Goal: Information Seeking & Learning: Learn about a topic

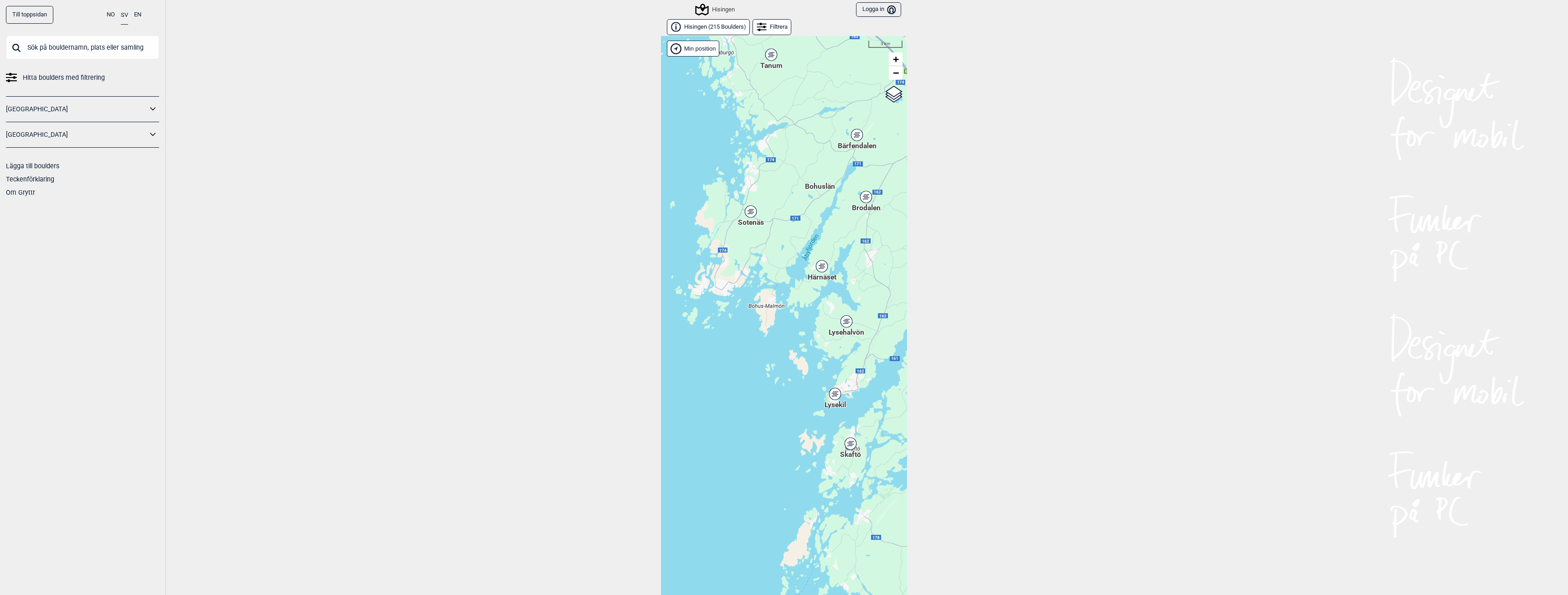
scroll to position [14, 0]
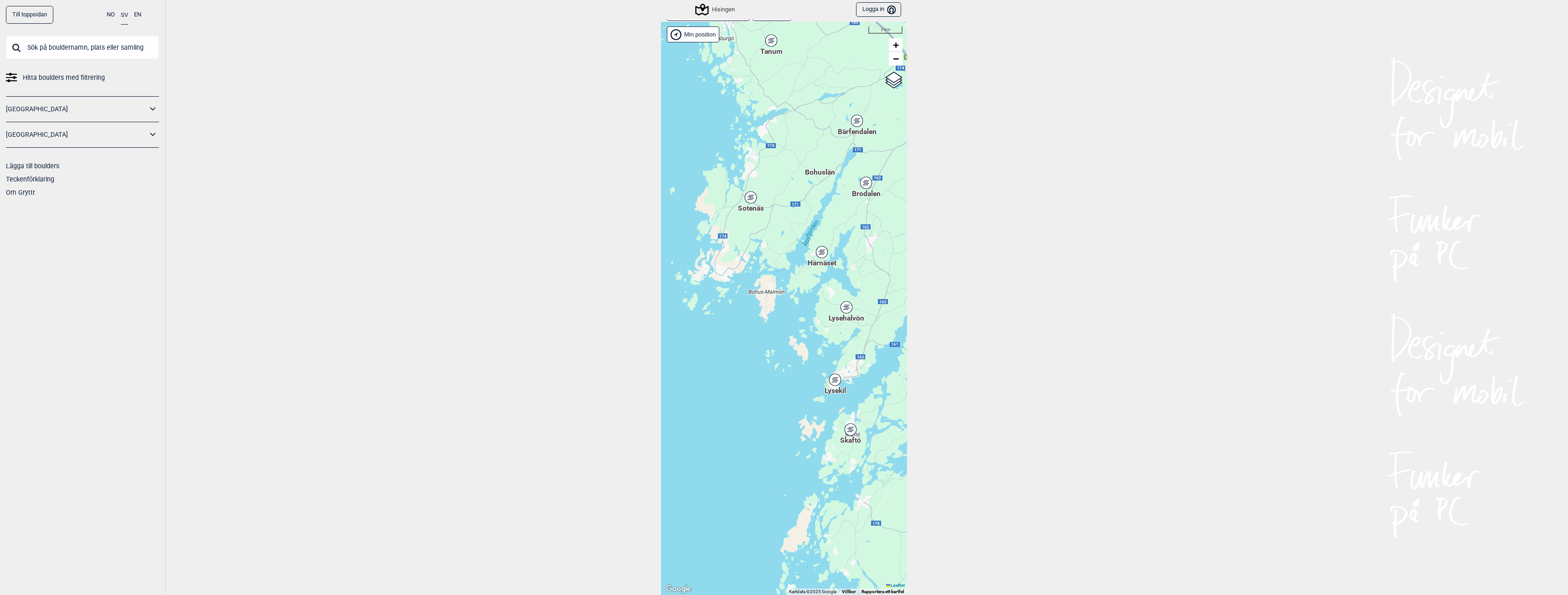
click at [844, 310] on div "Lysehalvön" at bounding box center [846, 307] width 6 height 6
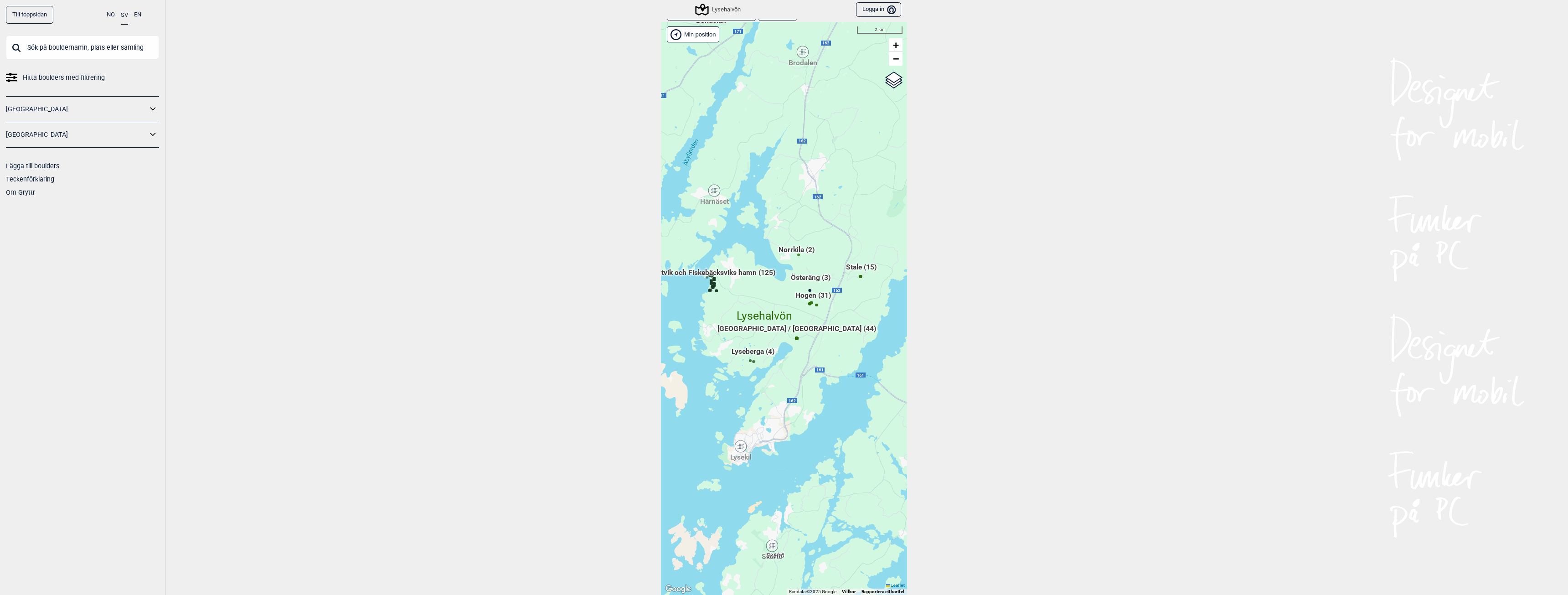
click at [738, 269] on span "Metvik och Fiskebäcksviks hamn (125)" at bounding box center [713, 276] width 124 height 17
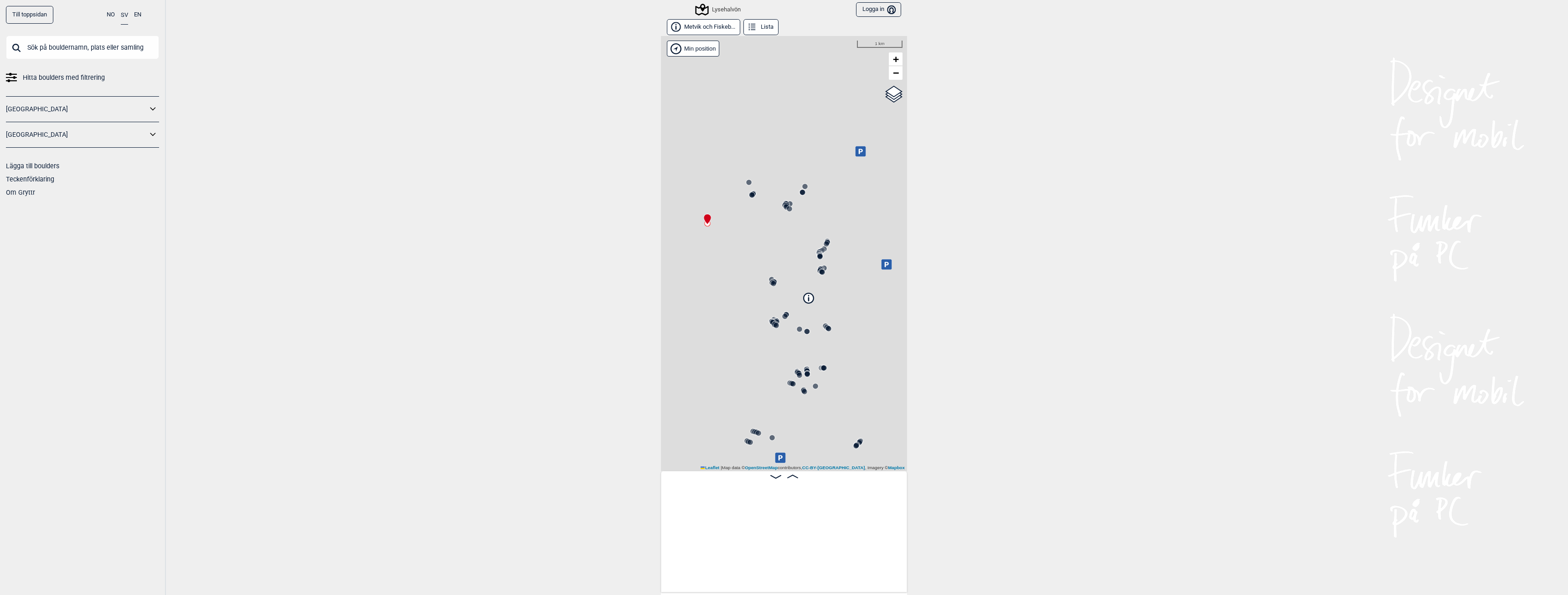
scroll to position [0, 72]
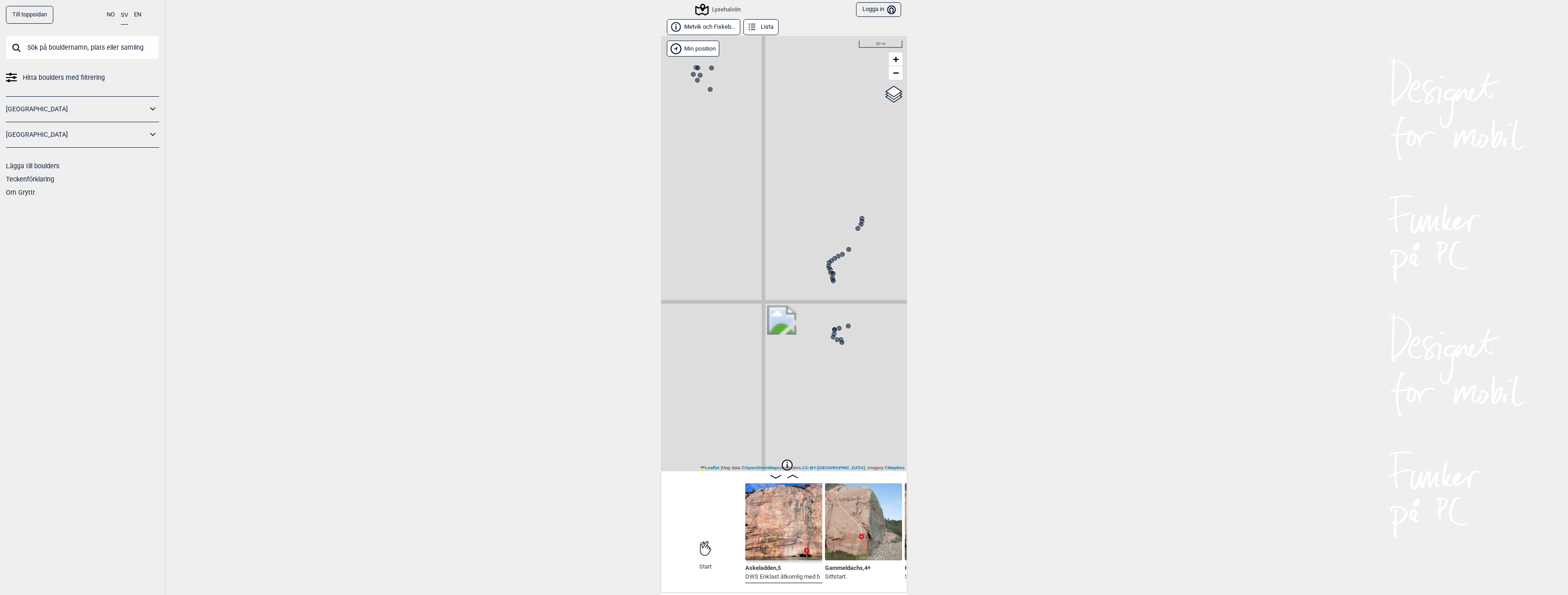
click at [831, 273] on circle at bounding box center [833, 273] width 6 height 6
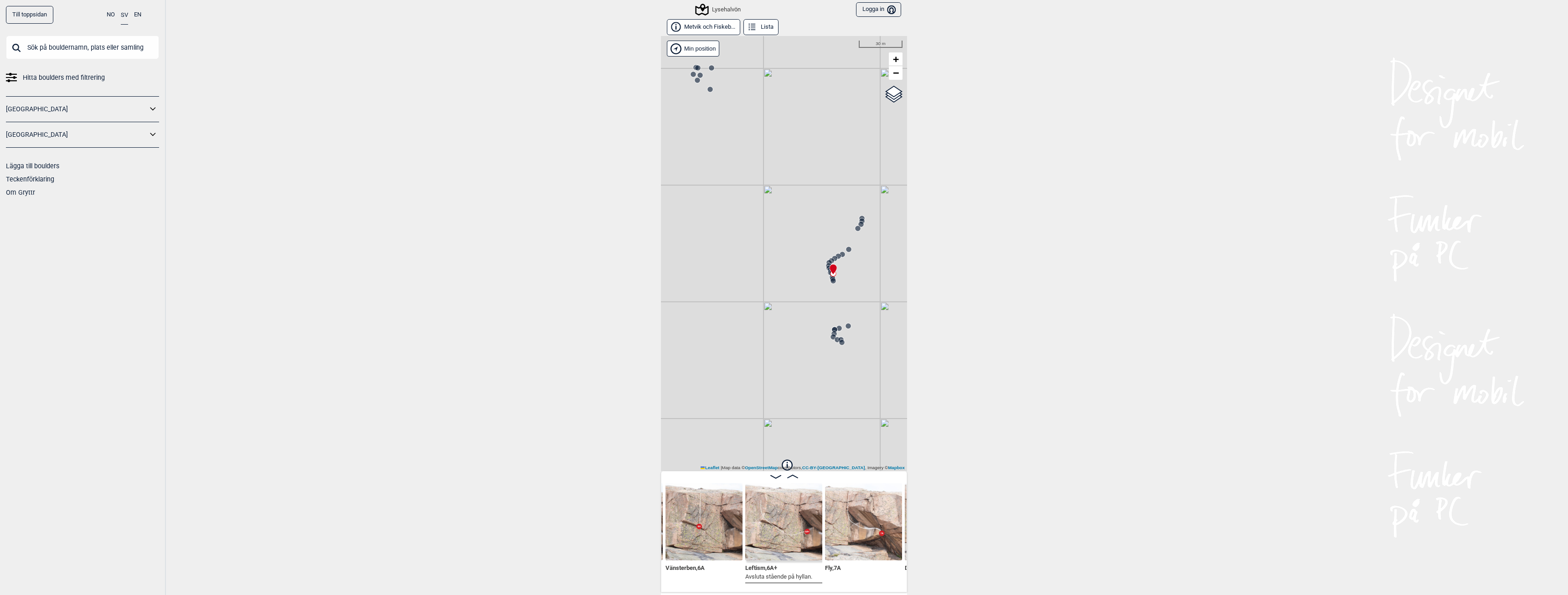
click at [838, 531] on img at bounding box center [863, 522] width 77 height 77
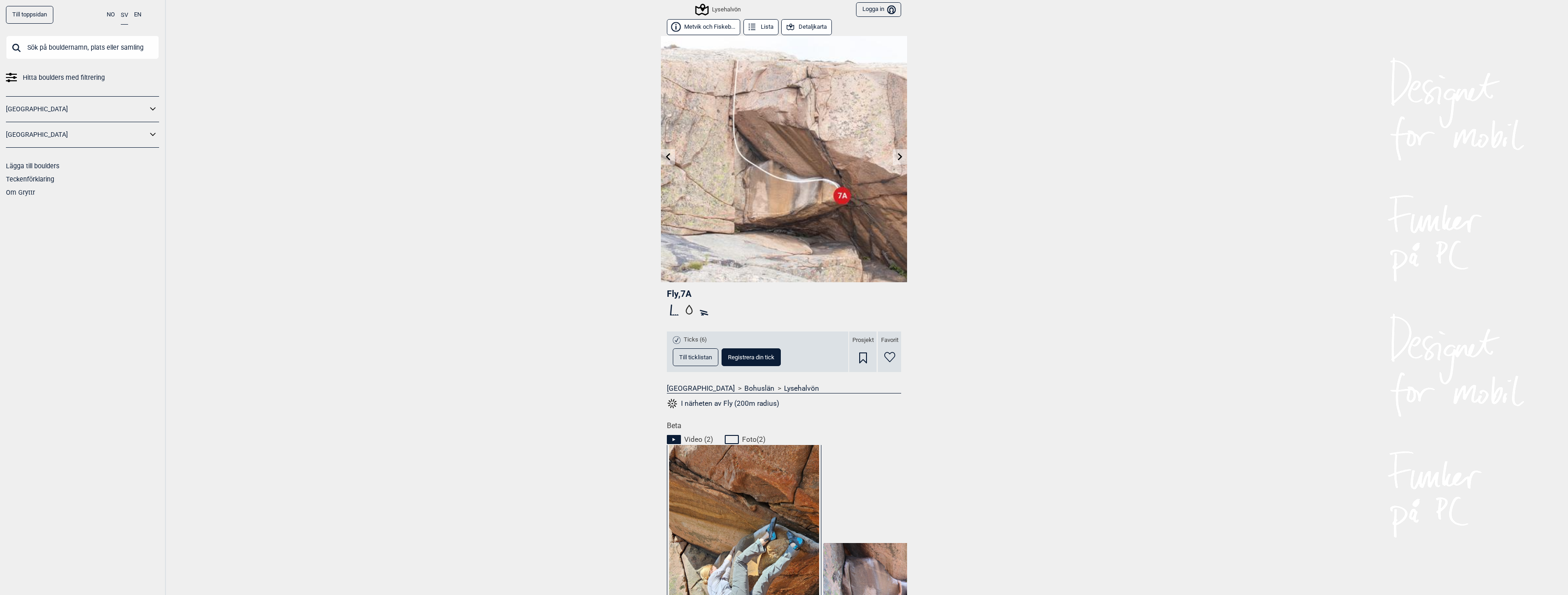
click at [688, 353] on button "Till ticklistan" at bounding box center [696, 357] width 46 height 18
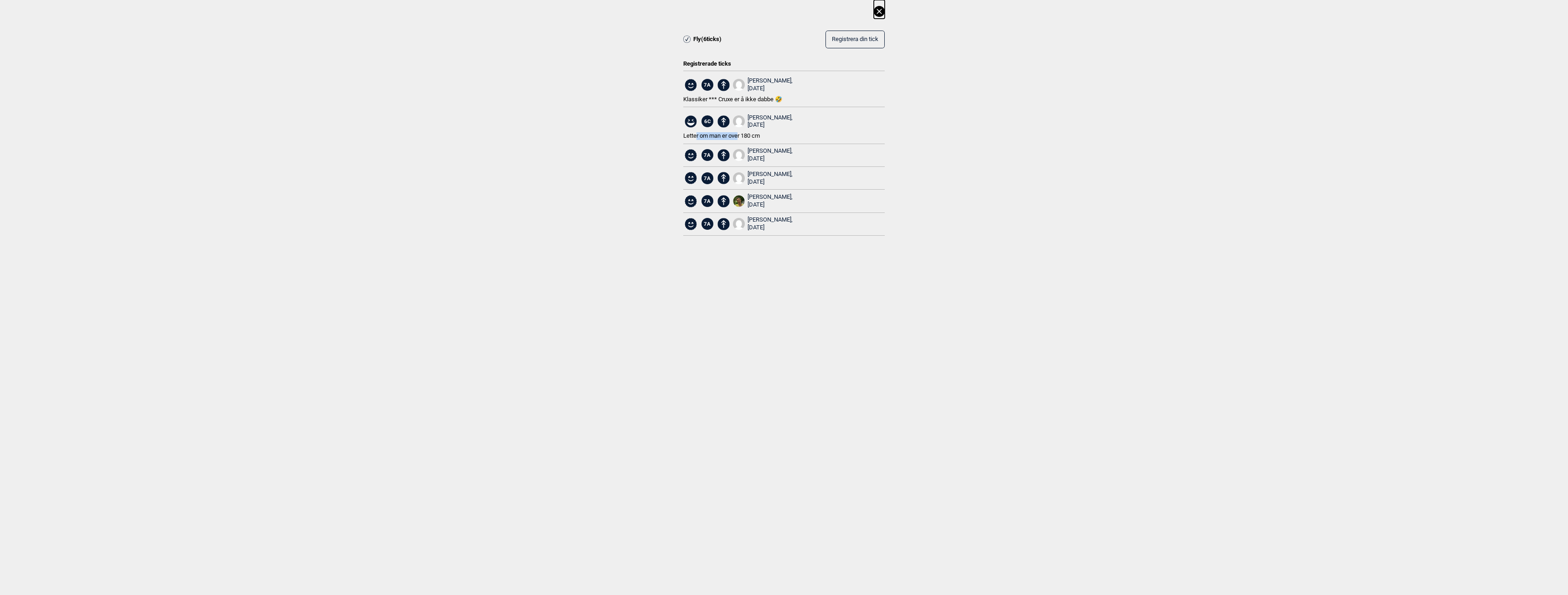
drag, startPoint x: 696, startPoint y: 135, endPoint x: 739, endPoint y: 136, distance: 43.0
click at [739, 136] on span "Letter om man er over 180 cm" at bounding box center [721, 135] width 76 height 7
click at [702, 136] on span "Letter om man er over 180 cm" at bounding box center [721, 135] width 76 height 7
click at [771, 118] on div "[PERSON_NAME], [DATE]" at bounding box center [770, 121] width 45 height 15
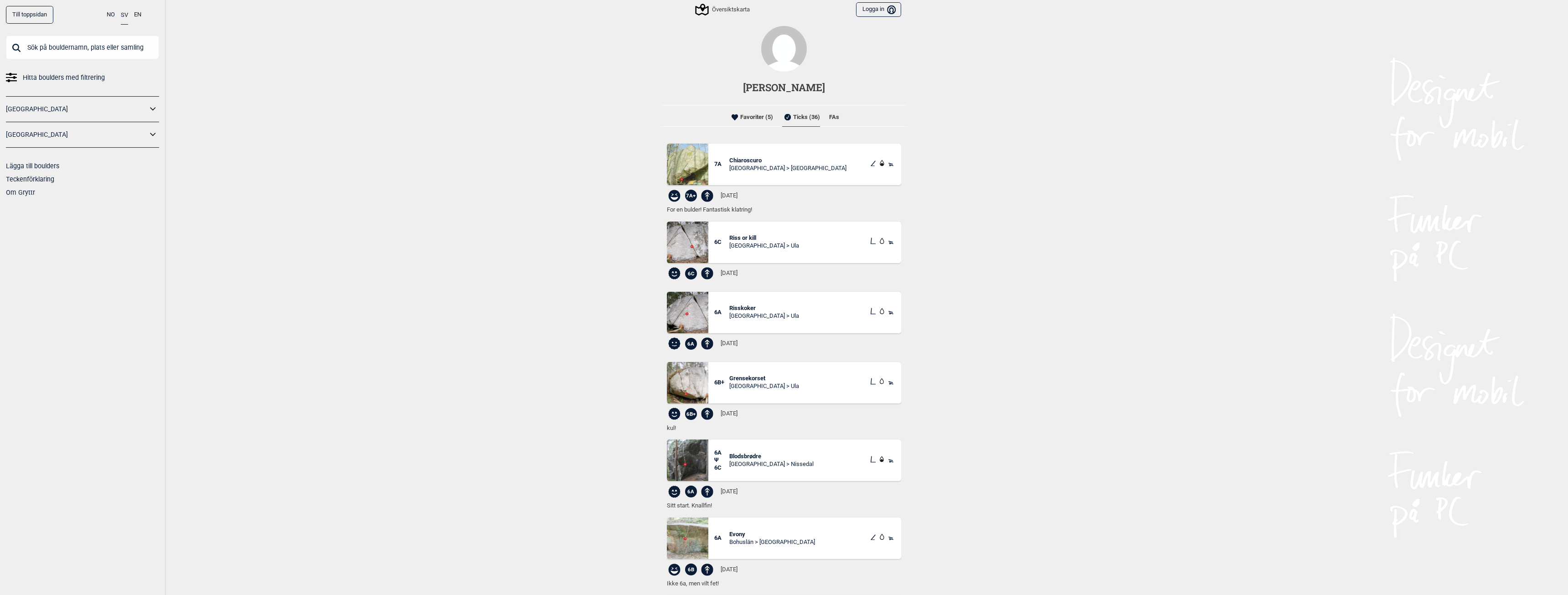
click at [66, 45] on input "text" at bounding box center [83, 47] width 153 height 23
type input "k"
type input "v"
type input "t"
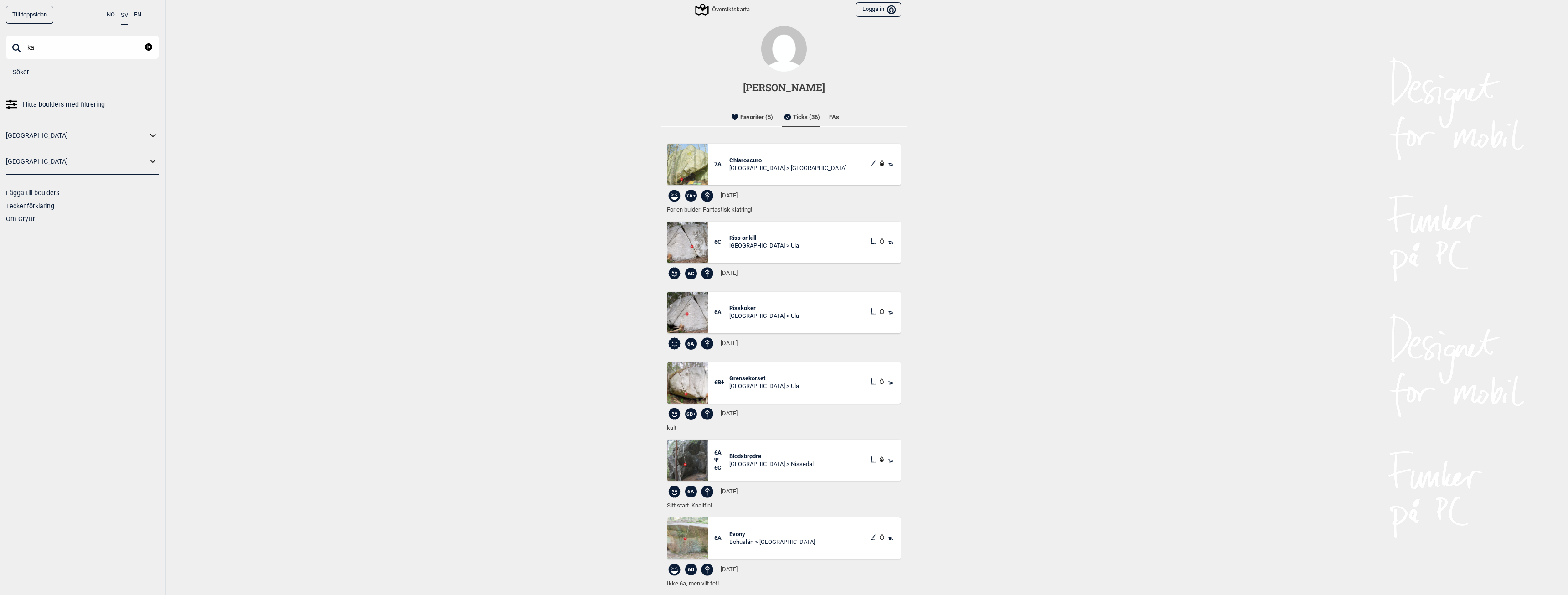
type input "k"
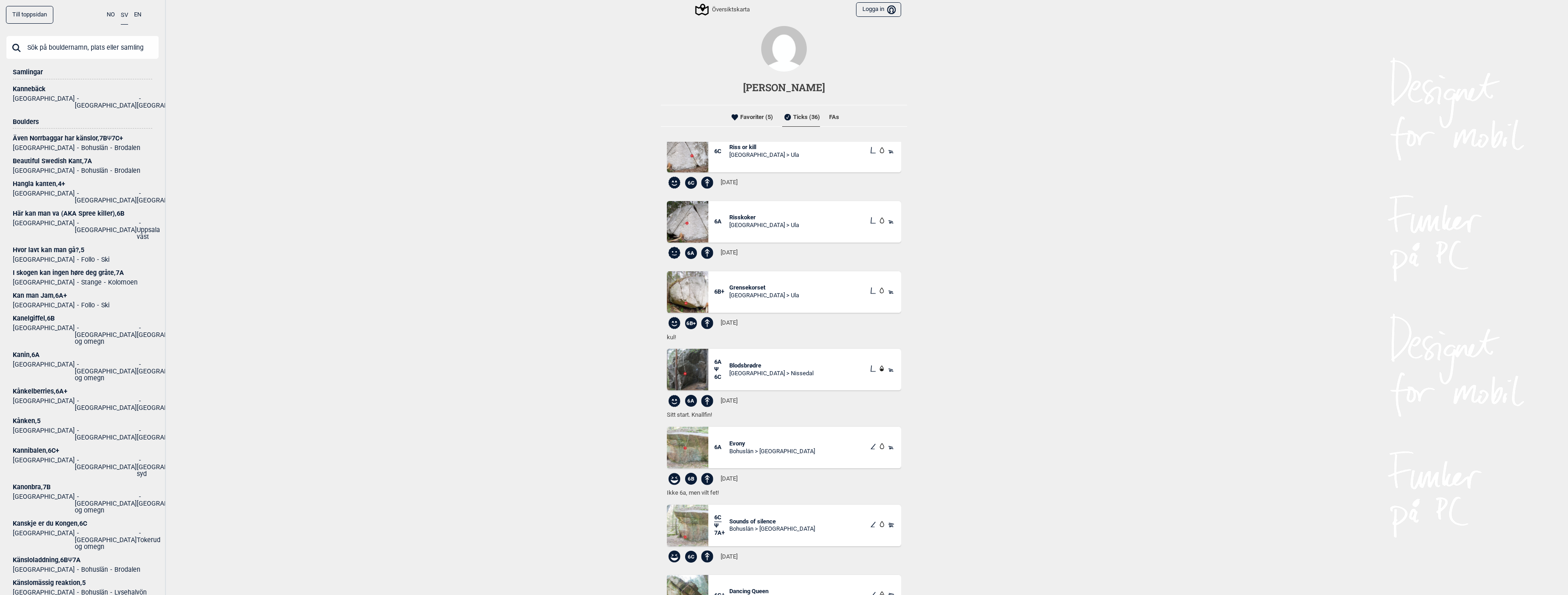
scroll to position [91, 0]
click at [729, 443] on span "Evony" at bounding box center [772, 443] width 86 height 8
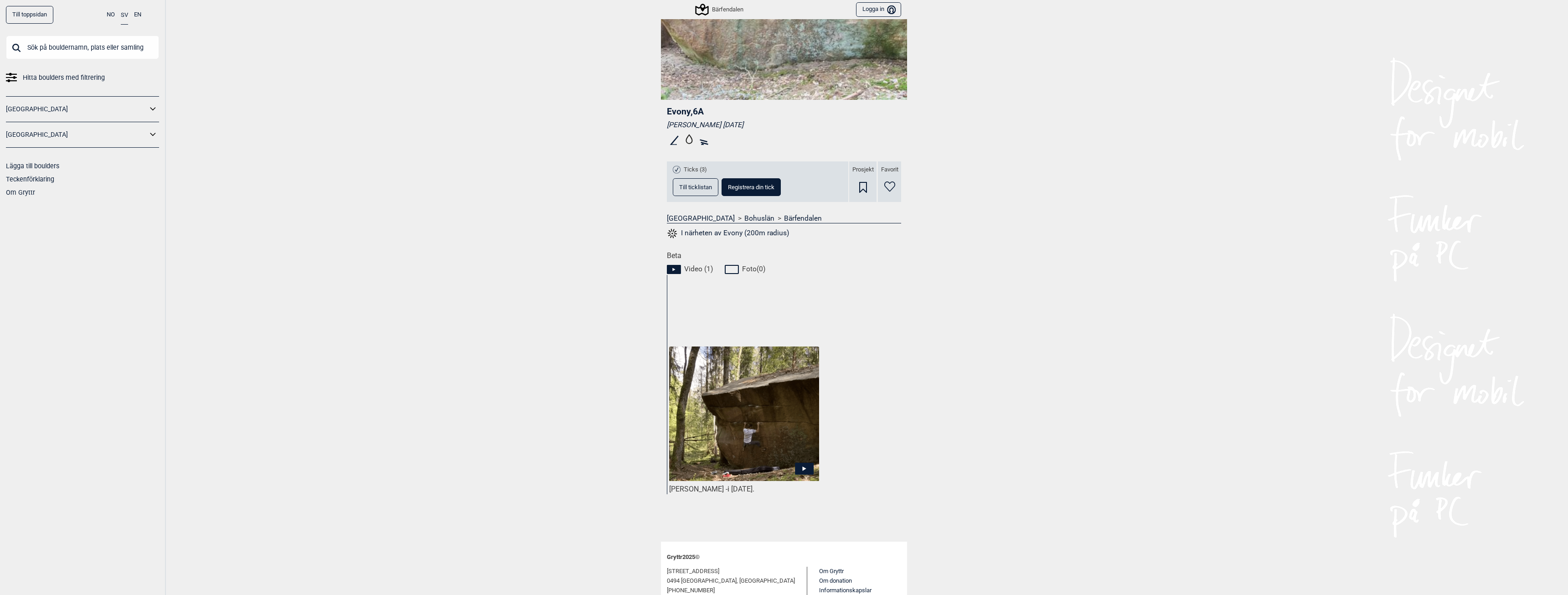
scroll to position [96, 0]
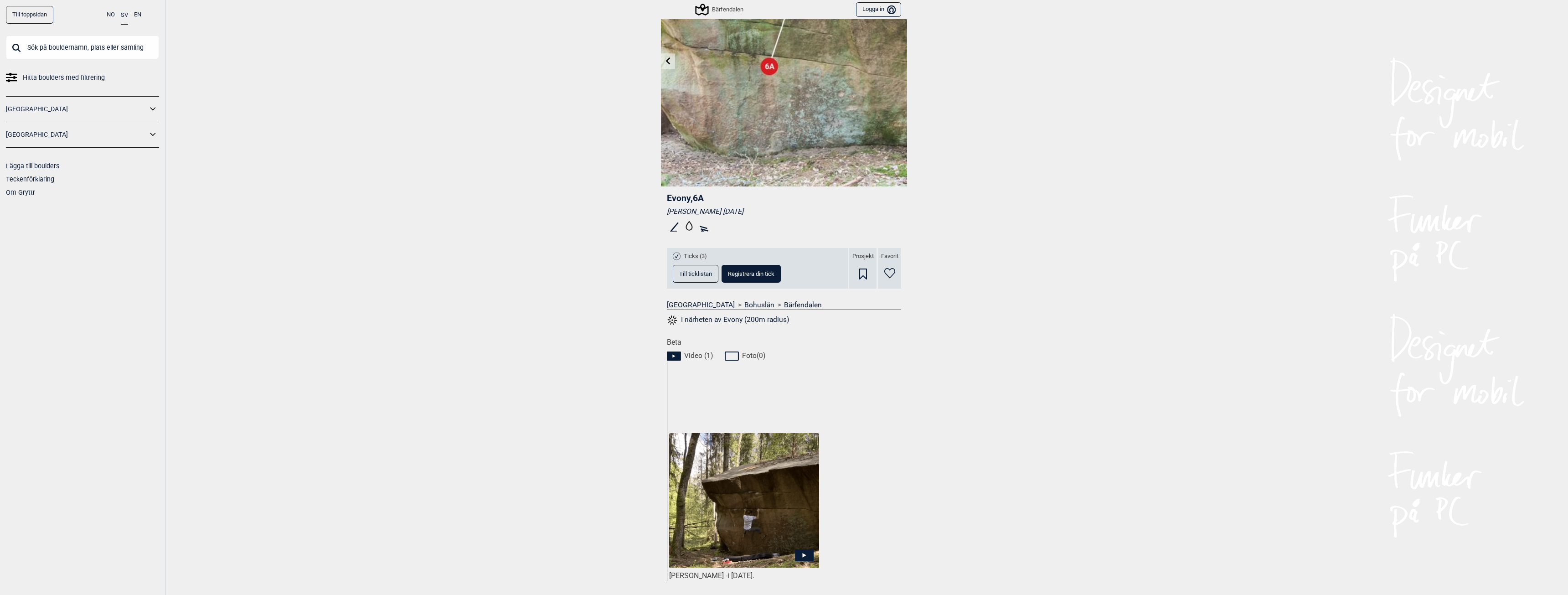
click at [696, 274] on span "Till ticklistan" at bounding box center [695, 274] width 33 height 6
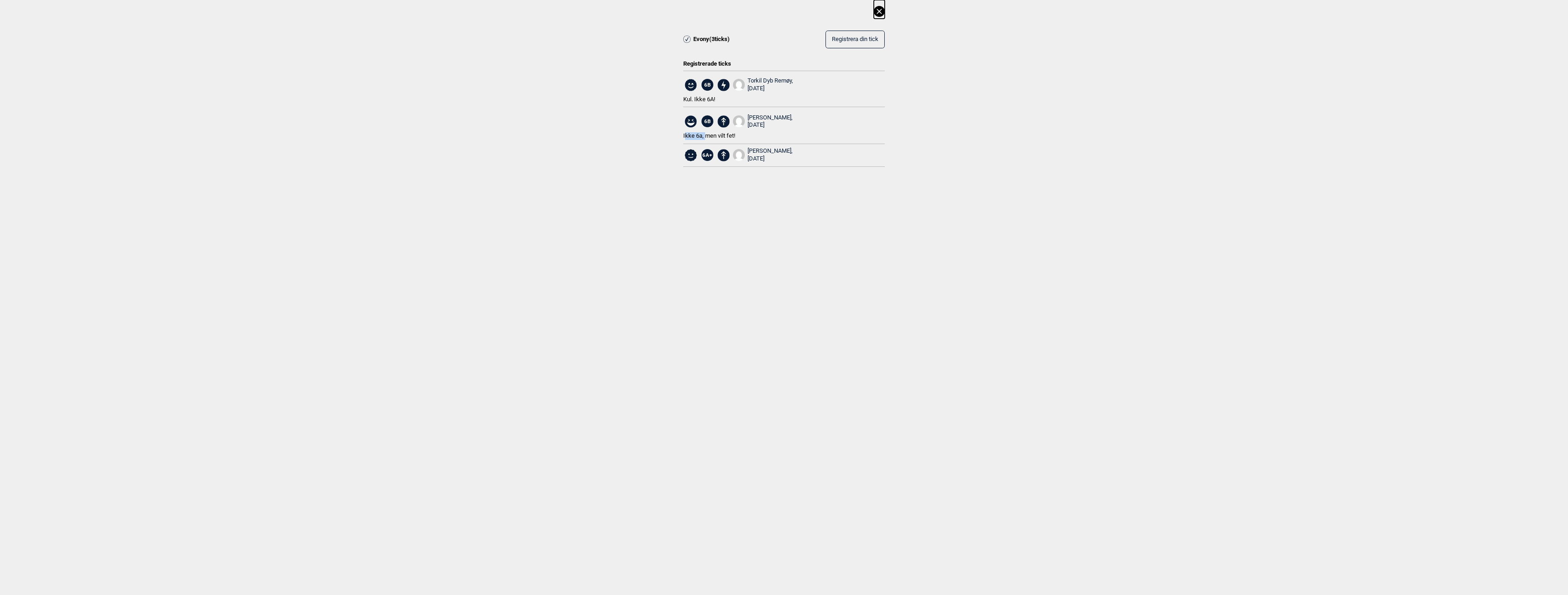
drag, startPoint x: 686, startPoint y: 137, endPoint x: 730, endPoint y: 137, distance: 44.0
click at [729, 137] on span "Ikke 6a, men vilt fet!" at bounding box center [709, 135] width 52 height 7
click at [730, 137] on span "Ikke 6a, men vilt fet!" at bounding box center [709, 135] width 52 height 7
click at [880, 10] on icon at bounding box center [879, 11] width 5 height 5
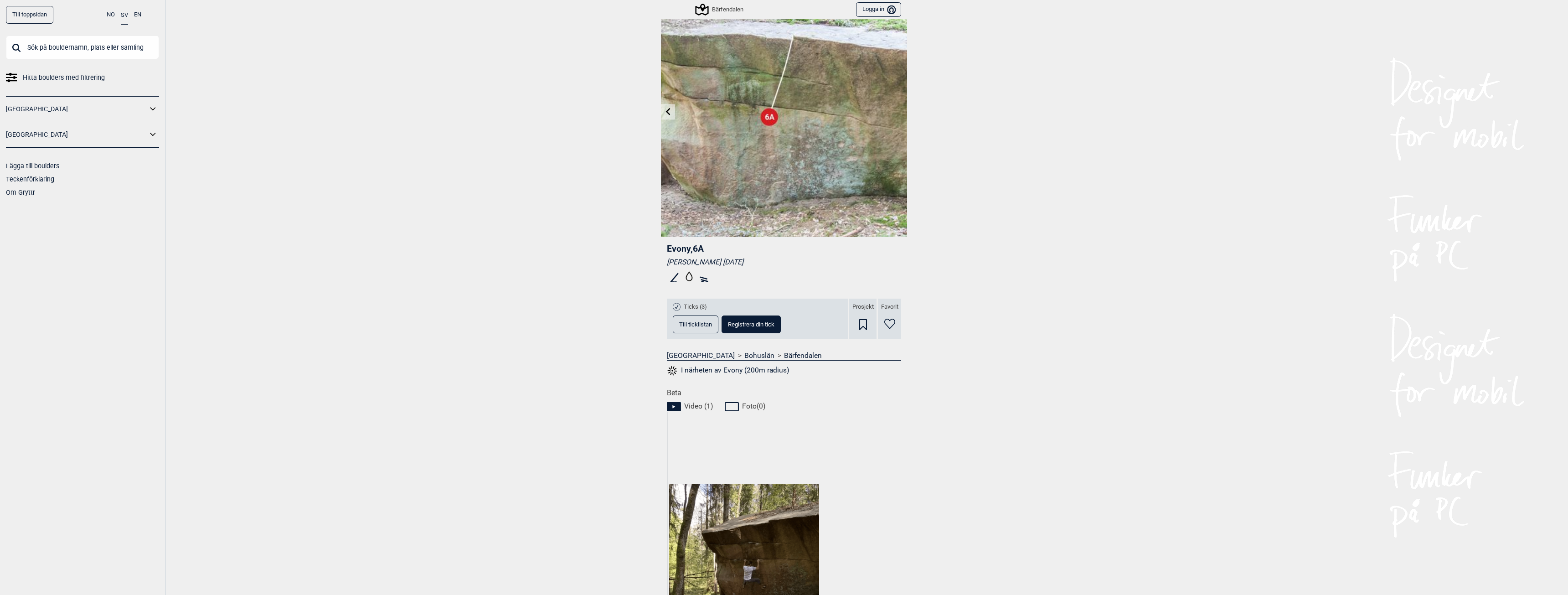
scroll to position [0, 0]
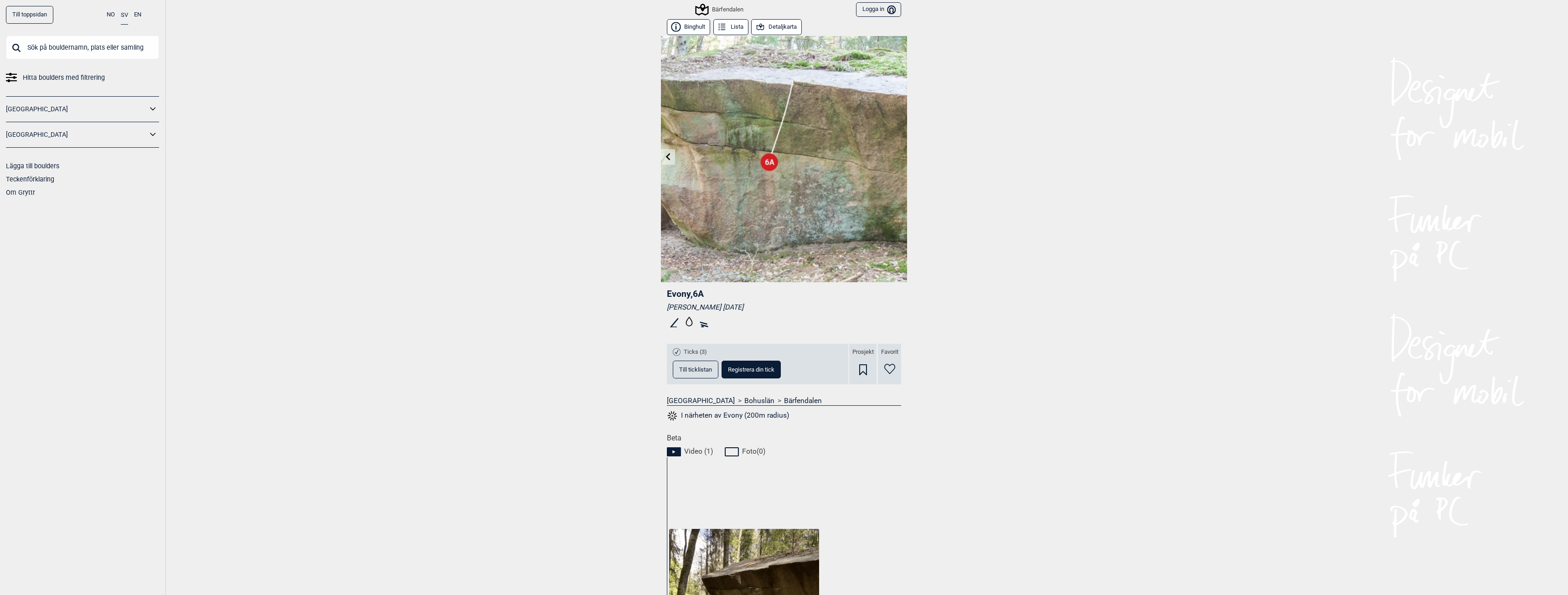
click at [41, 17] on link "Till toppsidan" at bounding box center [30, 15] width 47 height 18
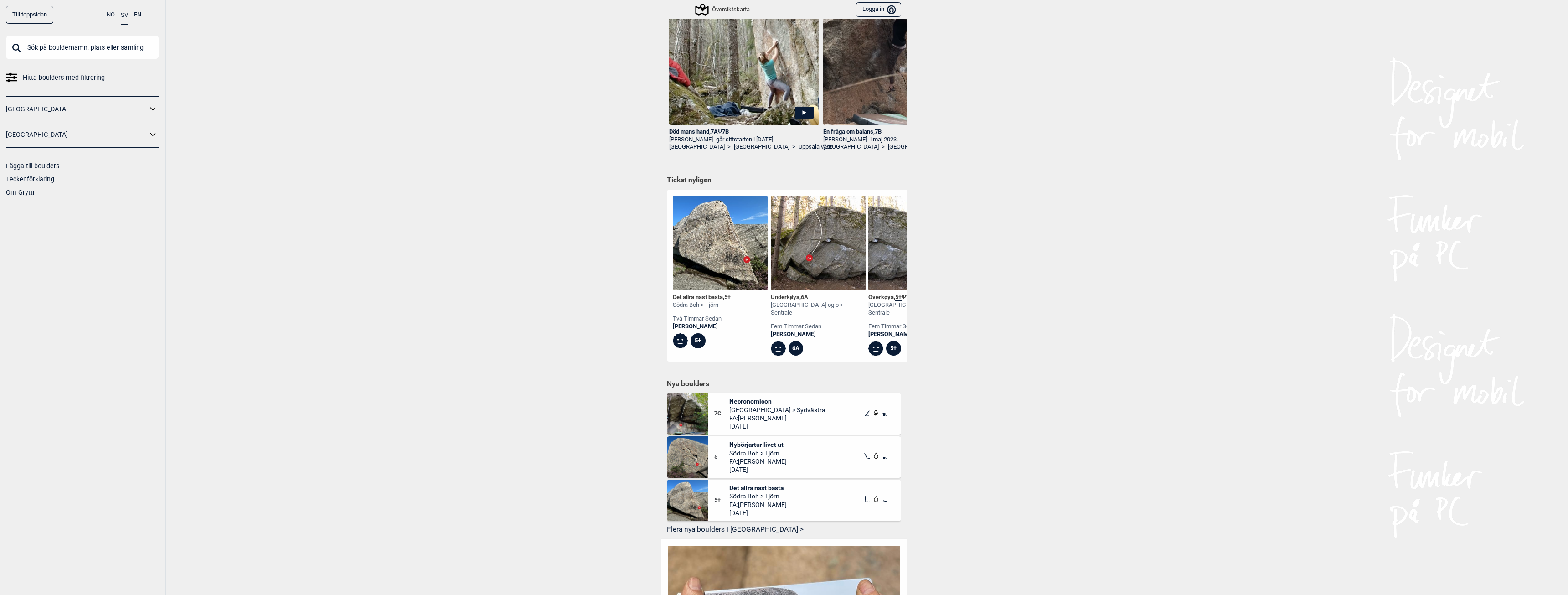
scroll to position [364, 0]
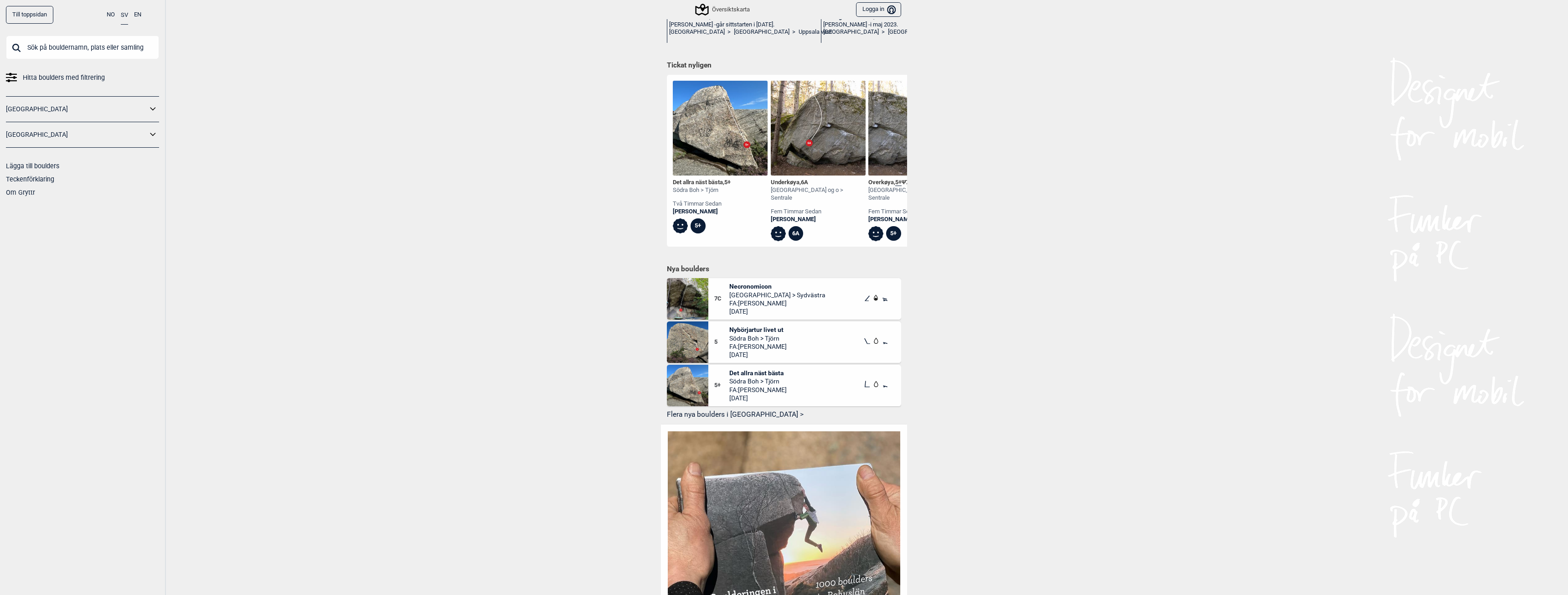
click at [713, 411] on button "Flera nya boulders i [GEOGRAPHIC_DATA] >" at bounding box center [784, 415] width 234 height 14
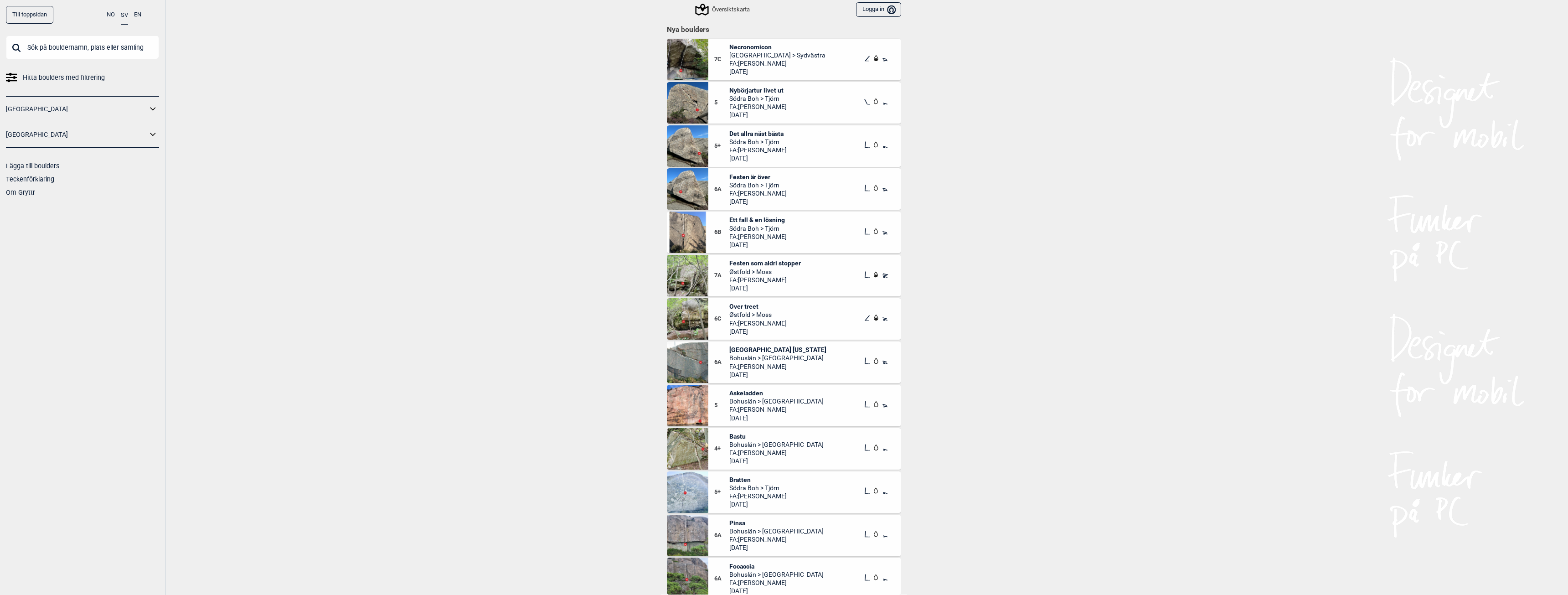
click at [759, 88] on span "Nybörjartur livet ut" at bounding box center [758, 90] width 57 height 8
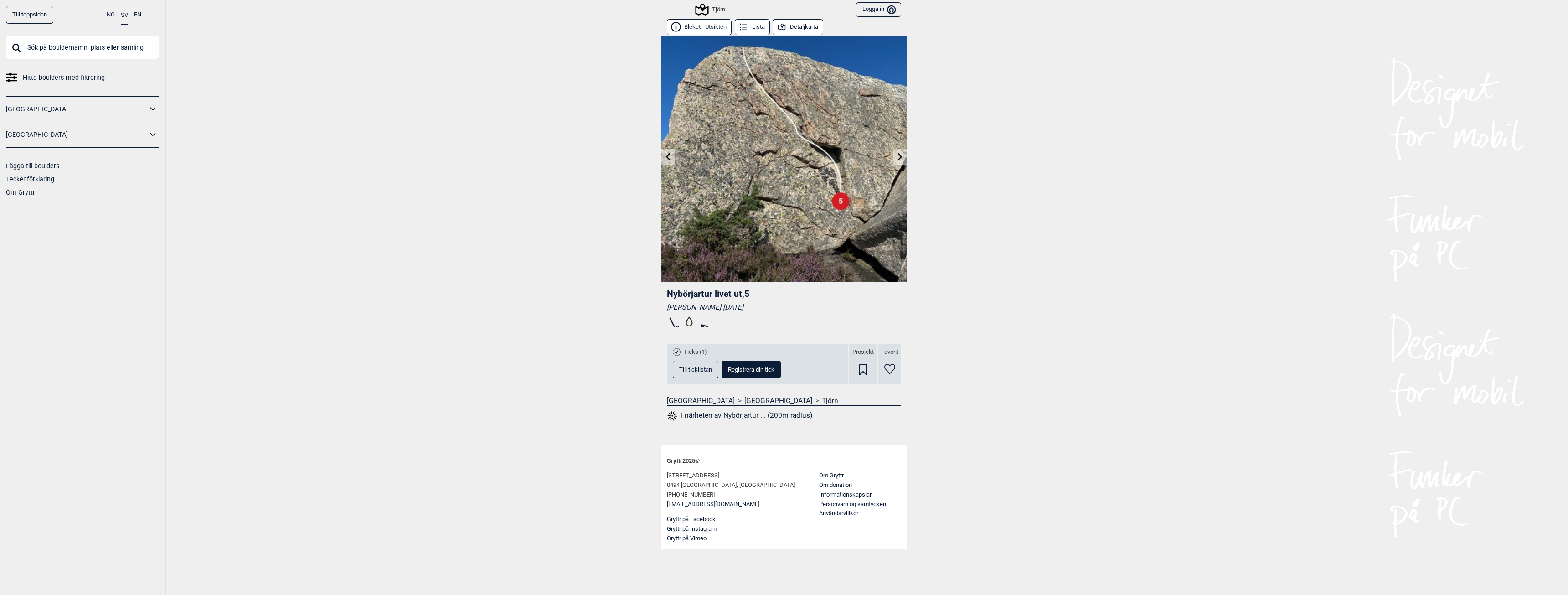
click at [32, 15] on link "Till toppsidan" at bounding box center [30, 15] width 47 height 18
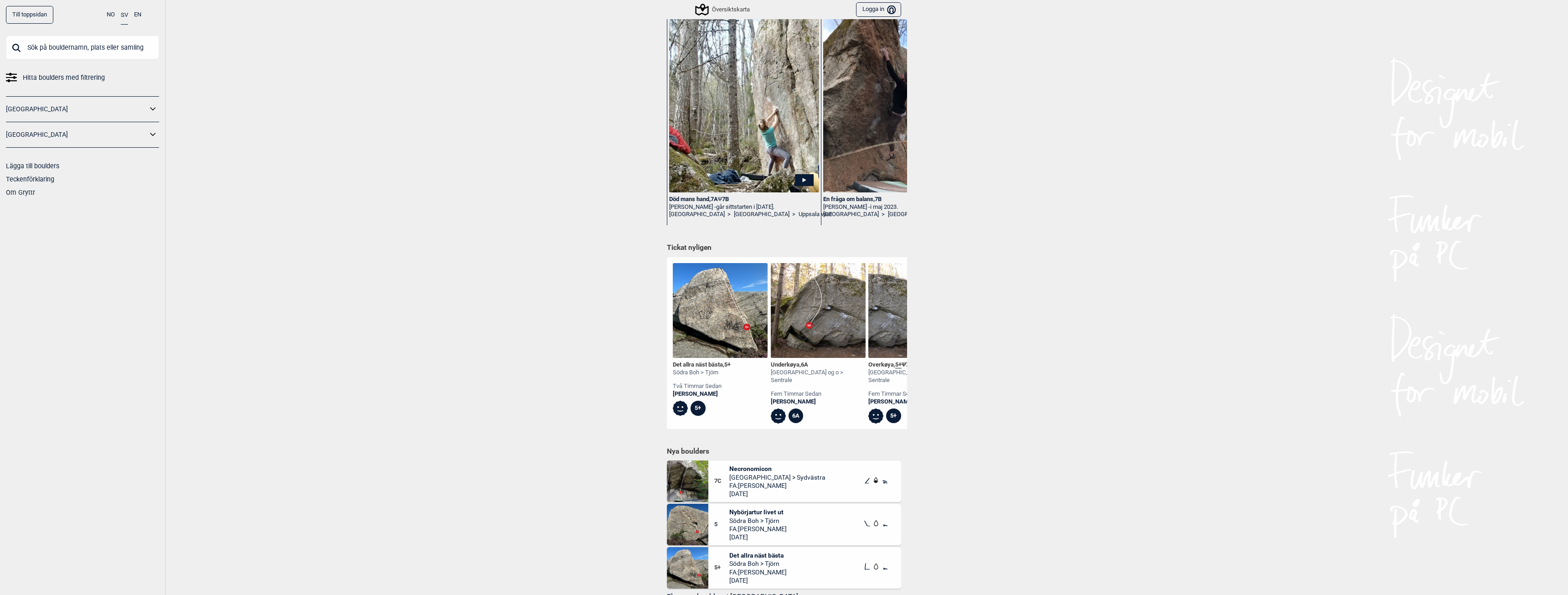
scroll to position [364, 0]
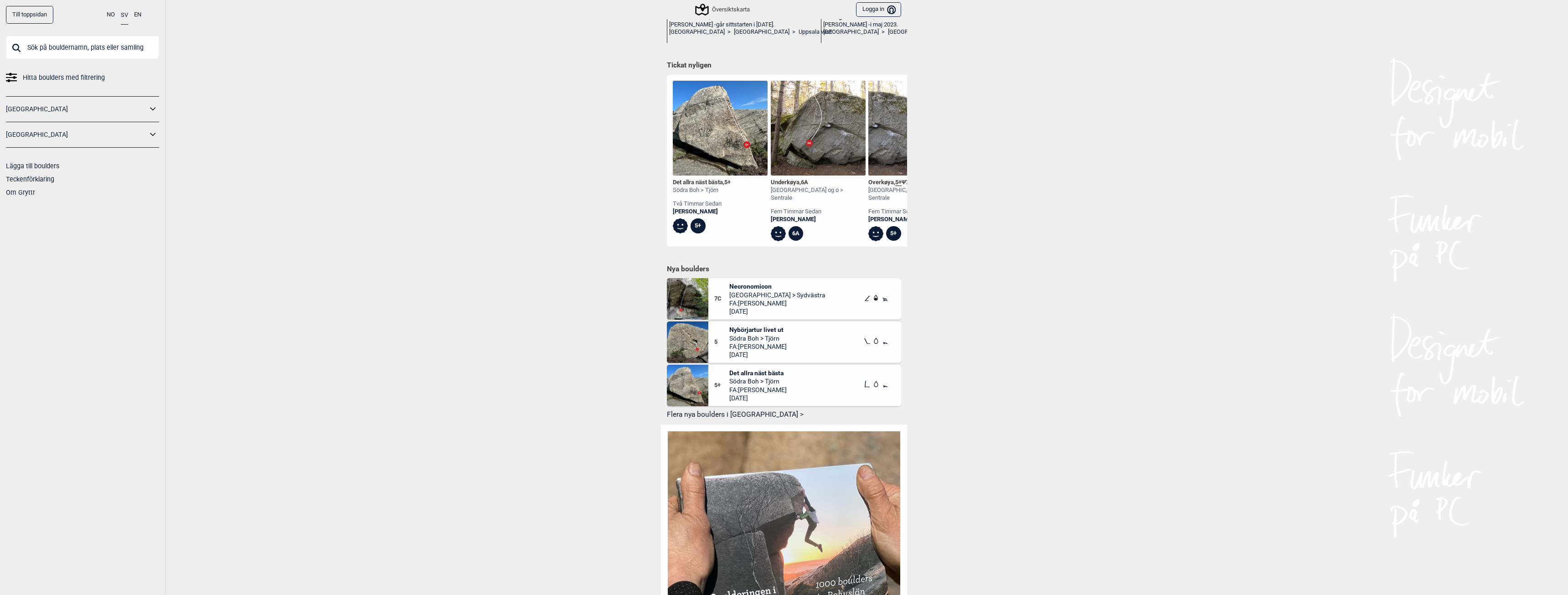
click at [707, 412] on button "Flera nya boulders i [GEOGRAPHIC_DATA] >" at bounding box center [784, 415] width 234 height 14
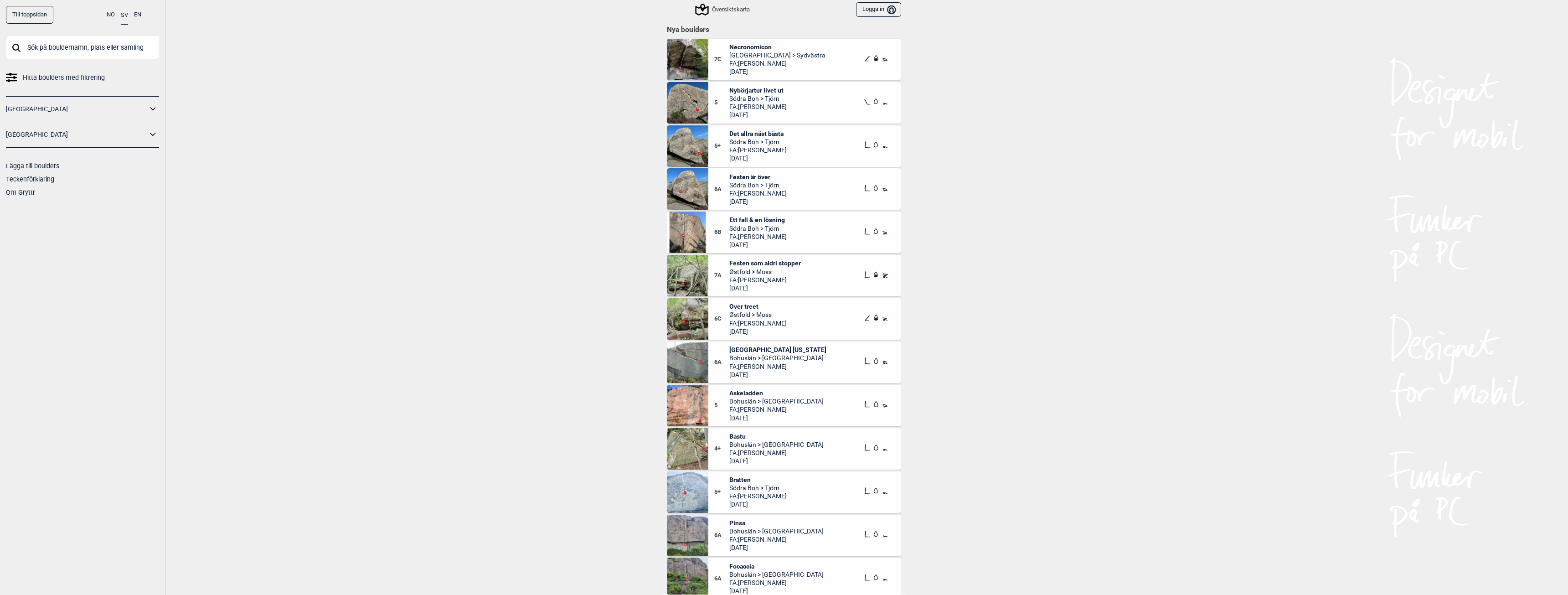
click at [742, 390] on span "Askeladden" at bounding box center [776, 393] width 94 height 8
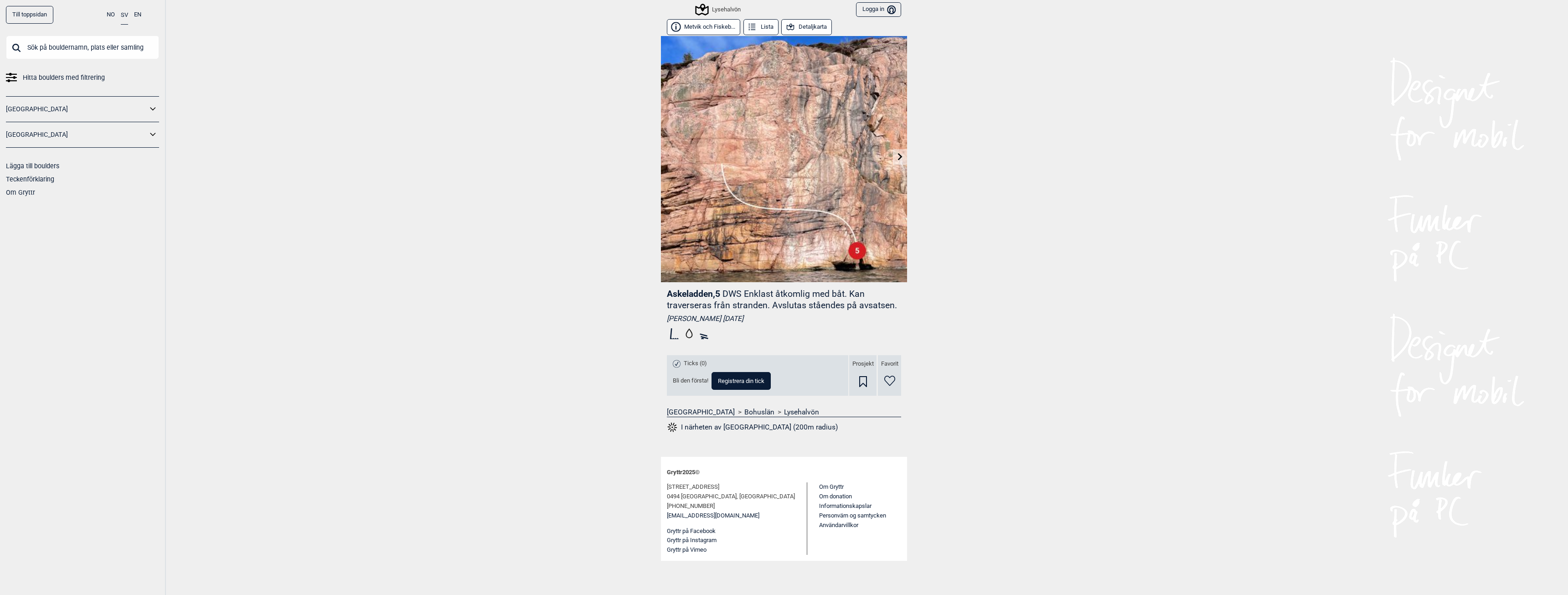
click at [40, 50] on input "text" at bounding box center [83, 47] width 153 height 23
type input "[PERSON_NAME]"
drag, startPoint x: 71, startPoint y: 47, endPoint x: 2, endPoint y: 51, distance: 69.1
click at [0, 51] on div "Till toppsidan NO SV EN [PERSON_NAME] Lukk Ingen träff på [PERSON_NAME] Hitta b…" at bounding box center [83, 297] width 166 height 595
click at [903, 158] on icon at bounding box center [900, 157] width 7 height 7
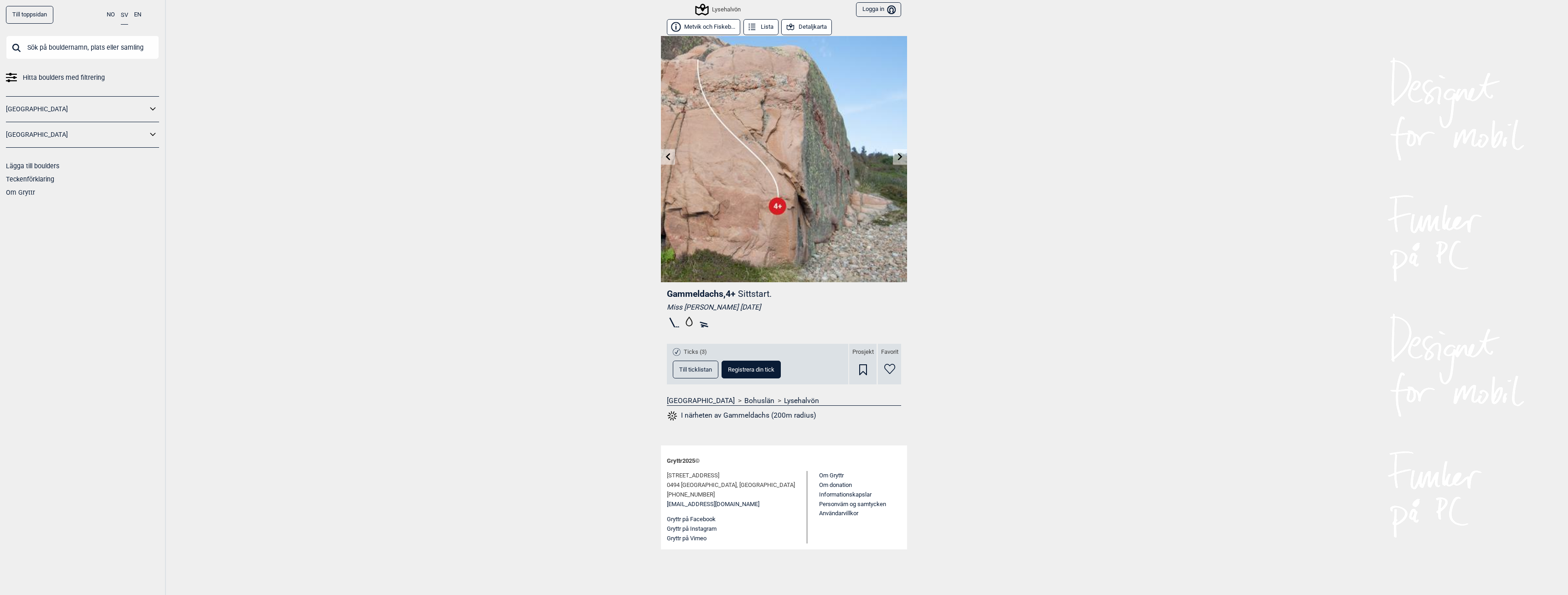
click at [697, 366] on button "Till ticklistan" at bounding box center [696, 369] width 46 height 18
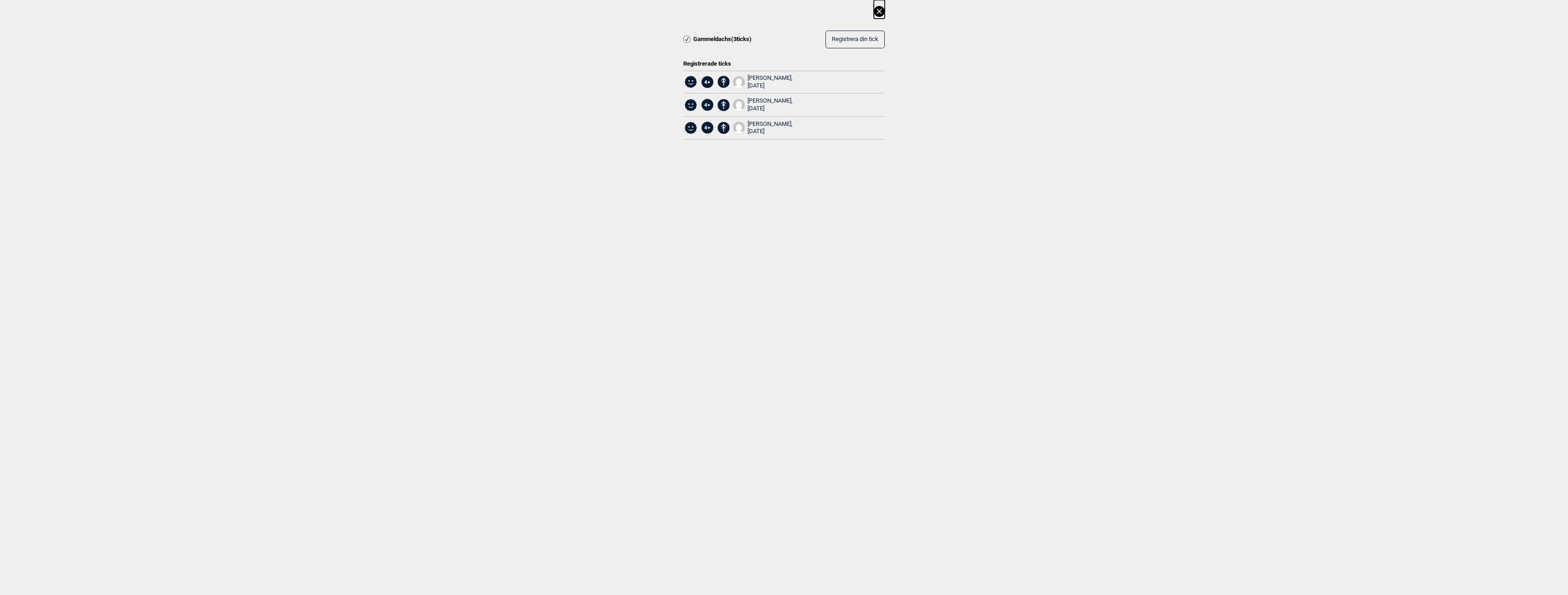
click at [766, 100] on div "[PERSON_NAME], [DATE]" at bounding box center [770, 104] width 45 height 15
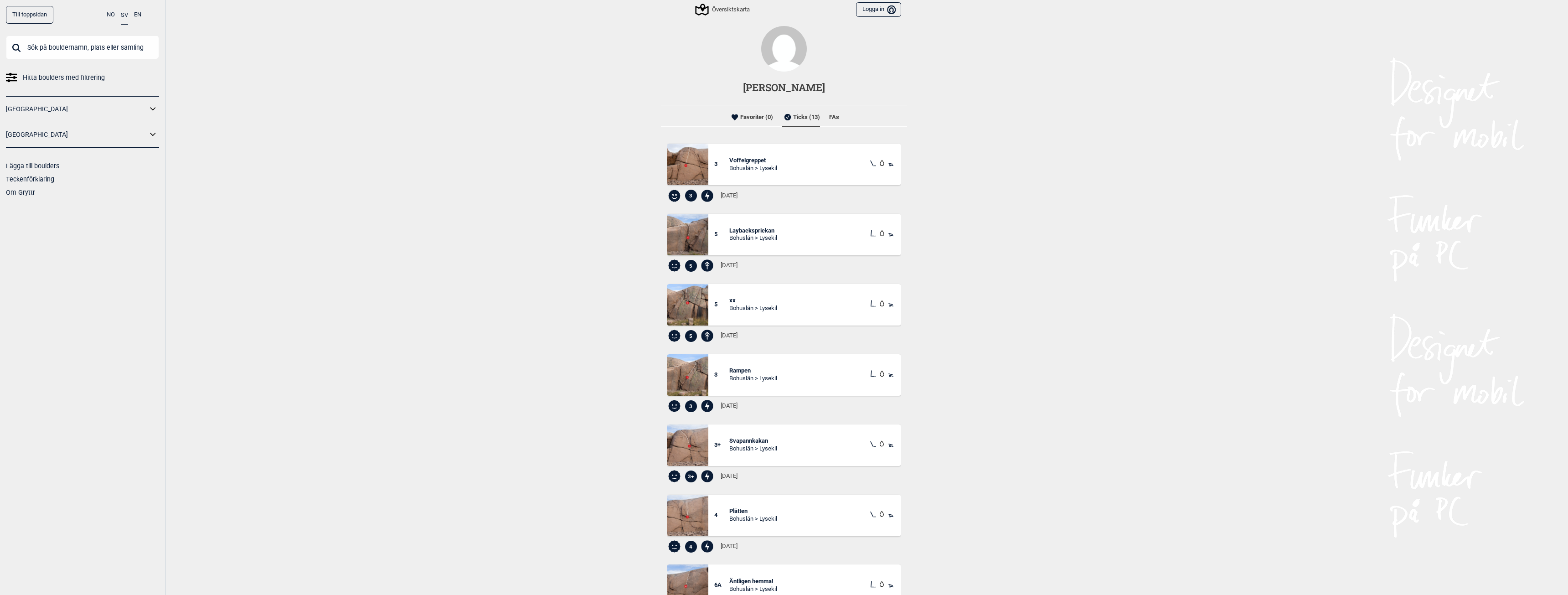
click at [829, 116] on li "FAs" at bounding box center [834, 117] width 10 height 18
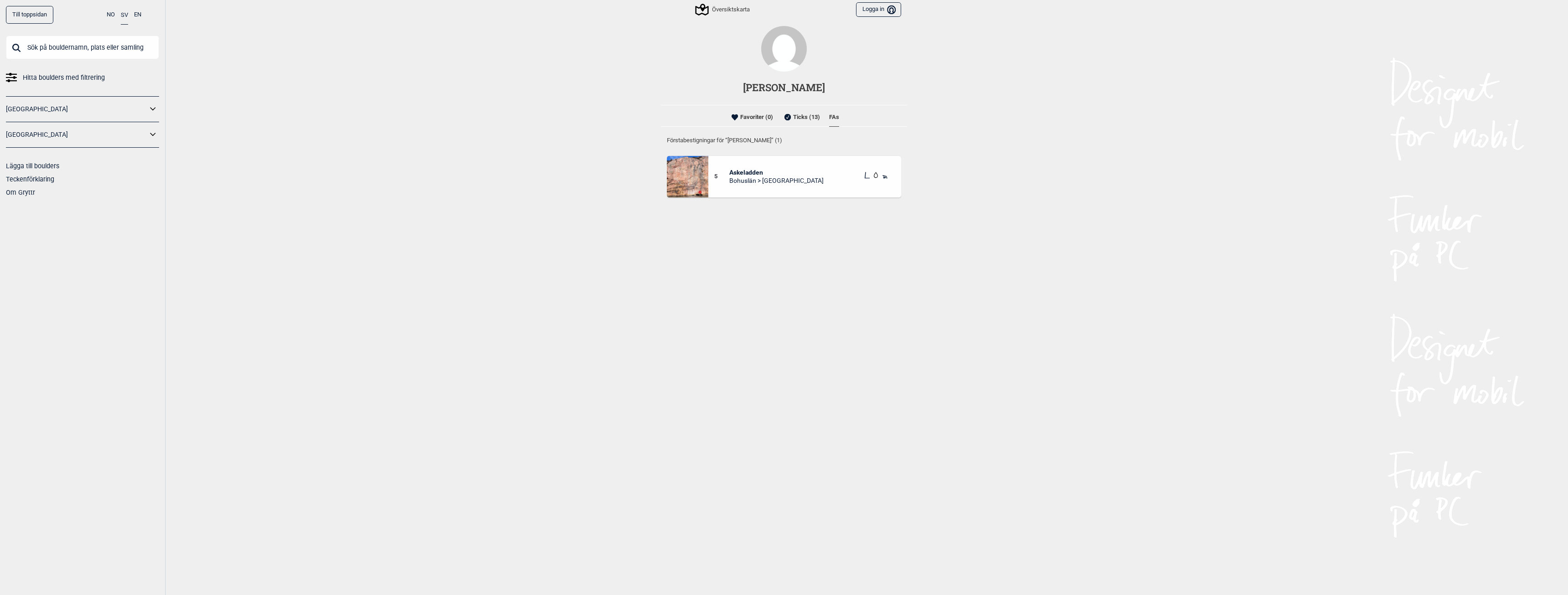
click at [798, 117] on li "Ticks (13)" at bounding box center [800, 117] width 38 height 18
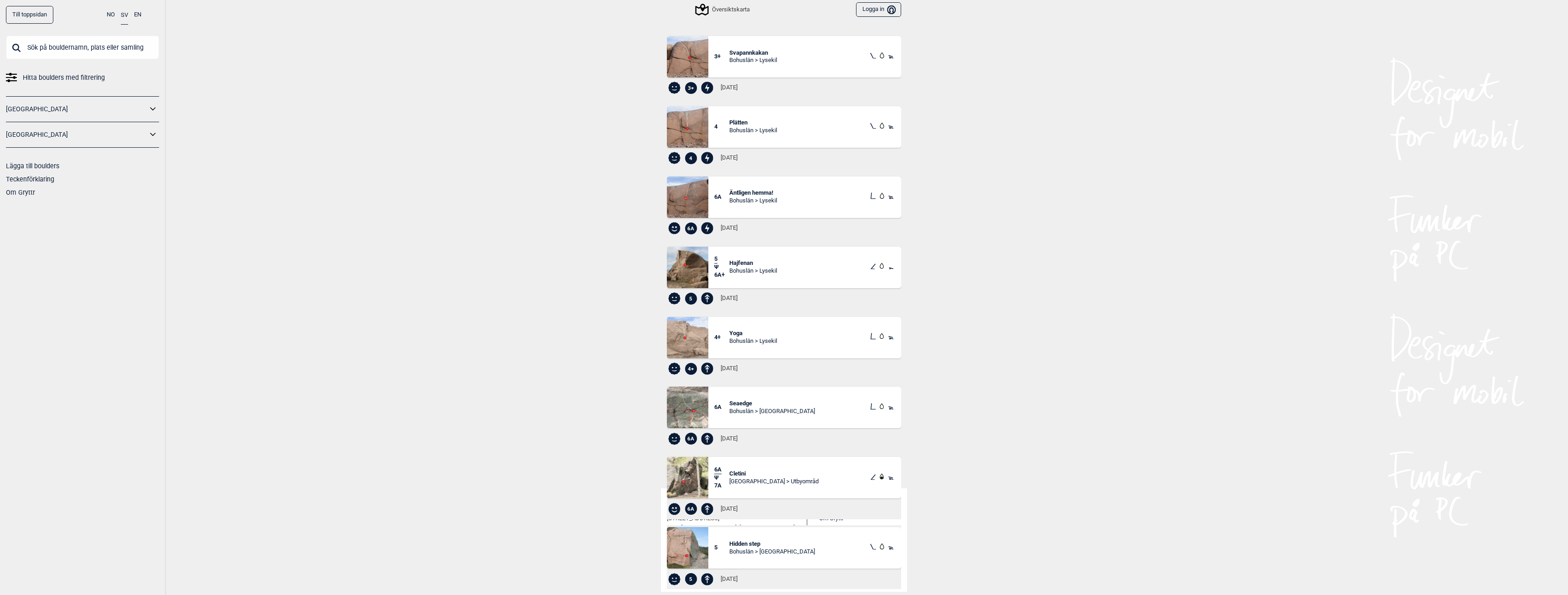
scroll to position [214, 0]
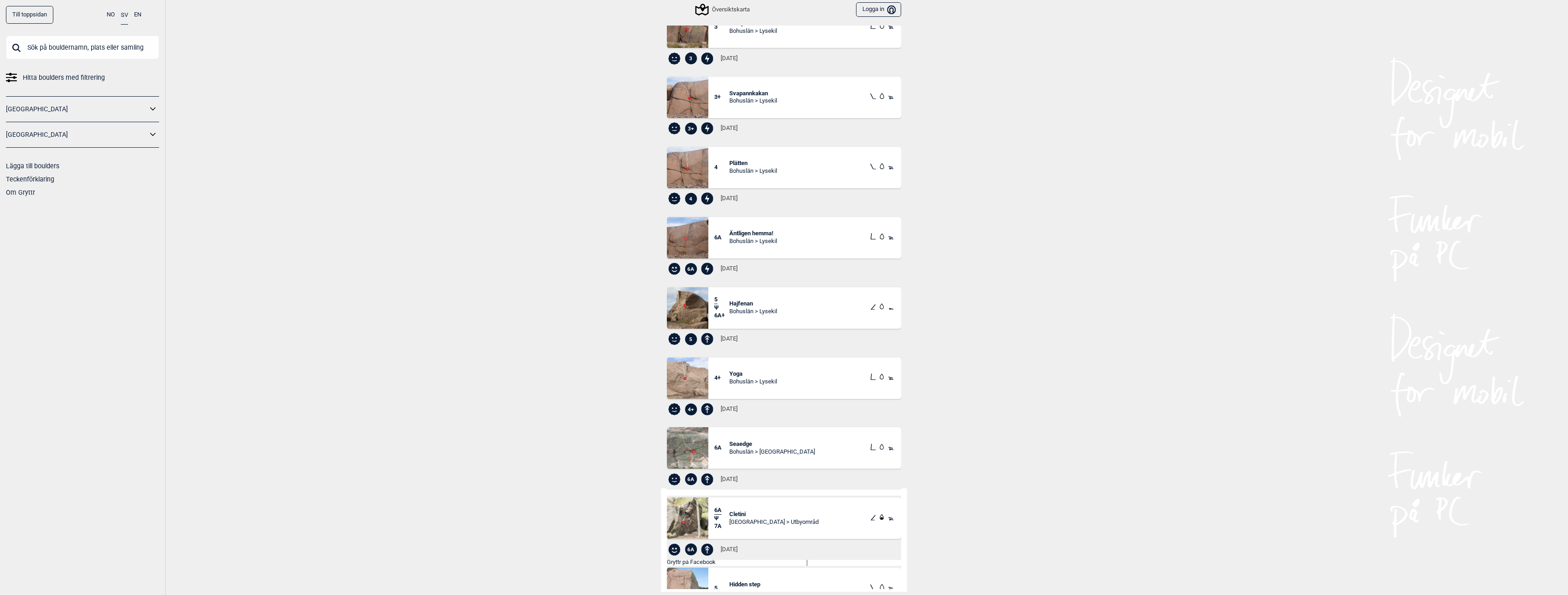
click at [741, 303] on span "Hajfenan" at bounding box center [753, 303] width 48 height 8
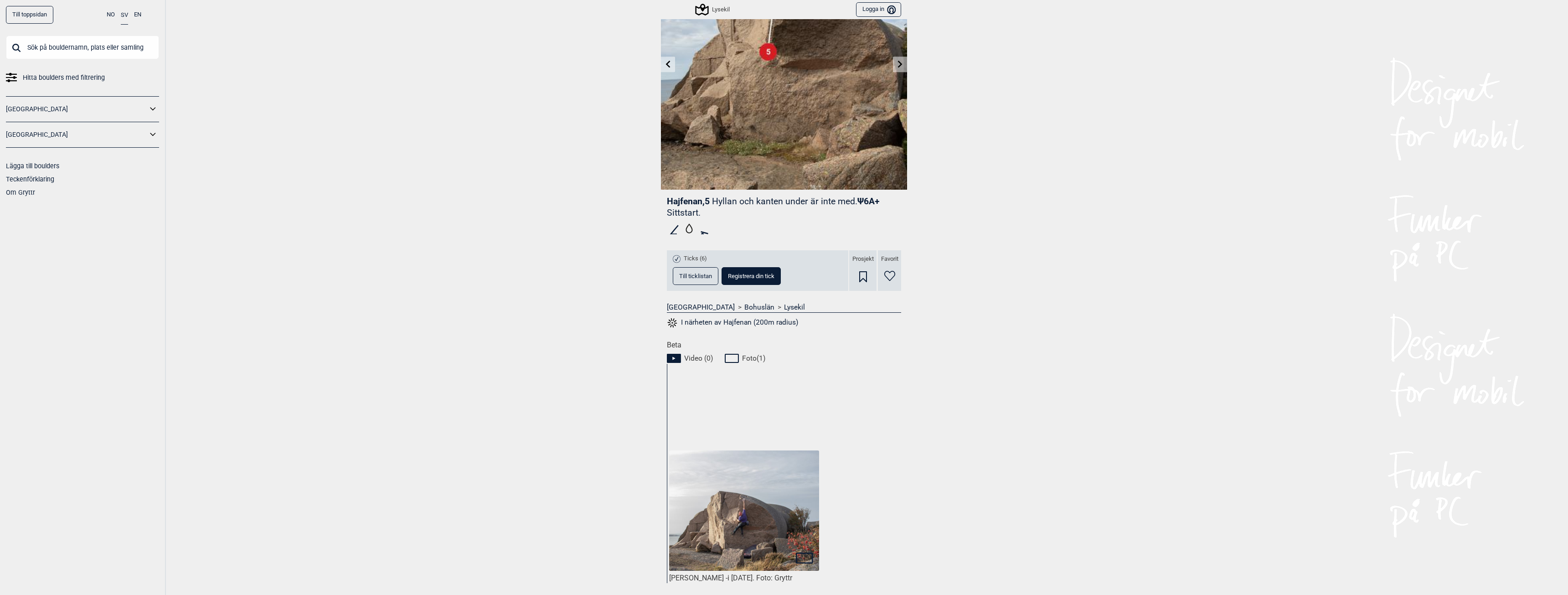
scroll to position [137, 0]
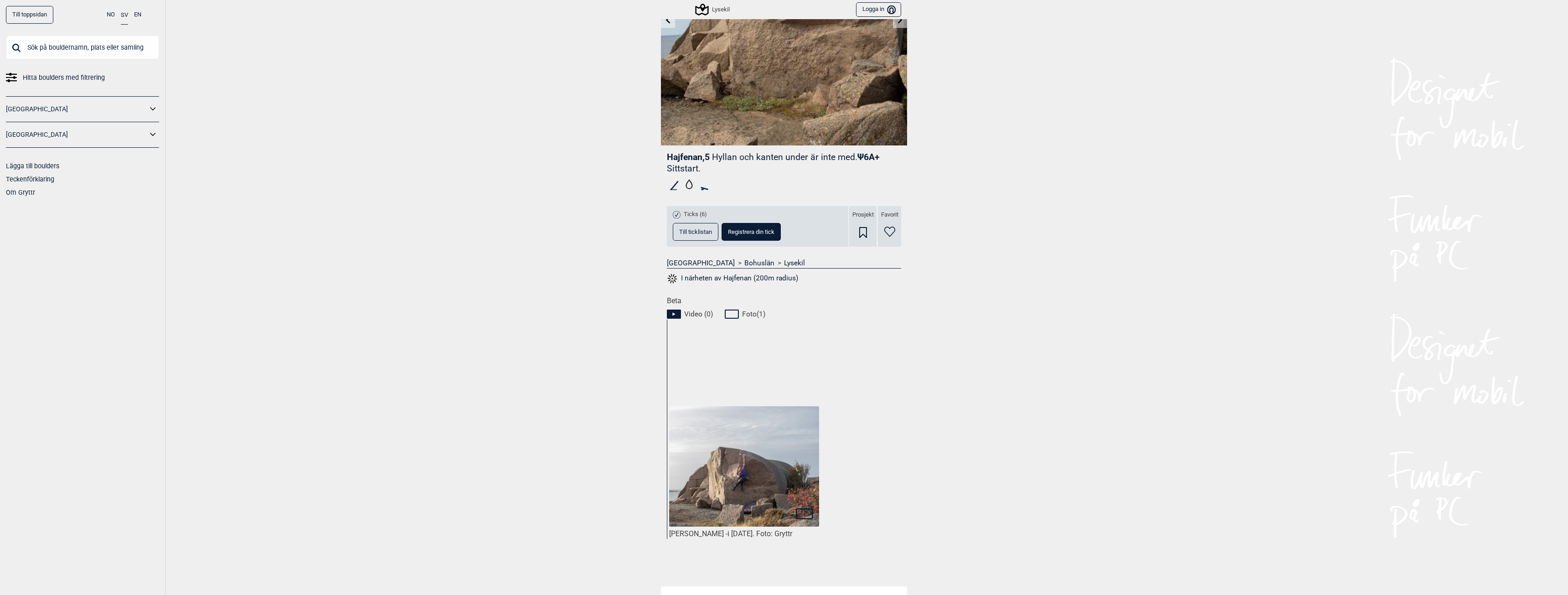
click at [759, 472] on img at bounding box center [744, 466] width 150 height 120
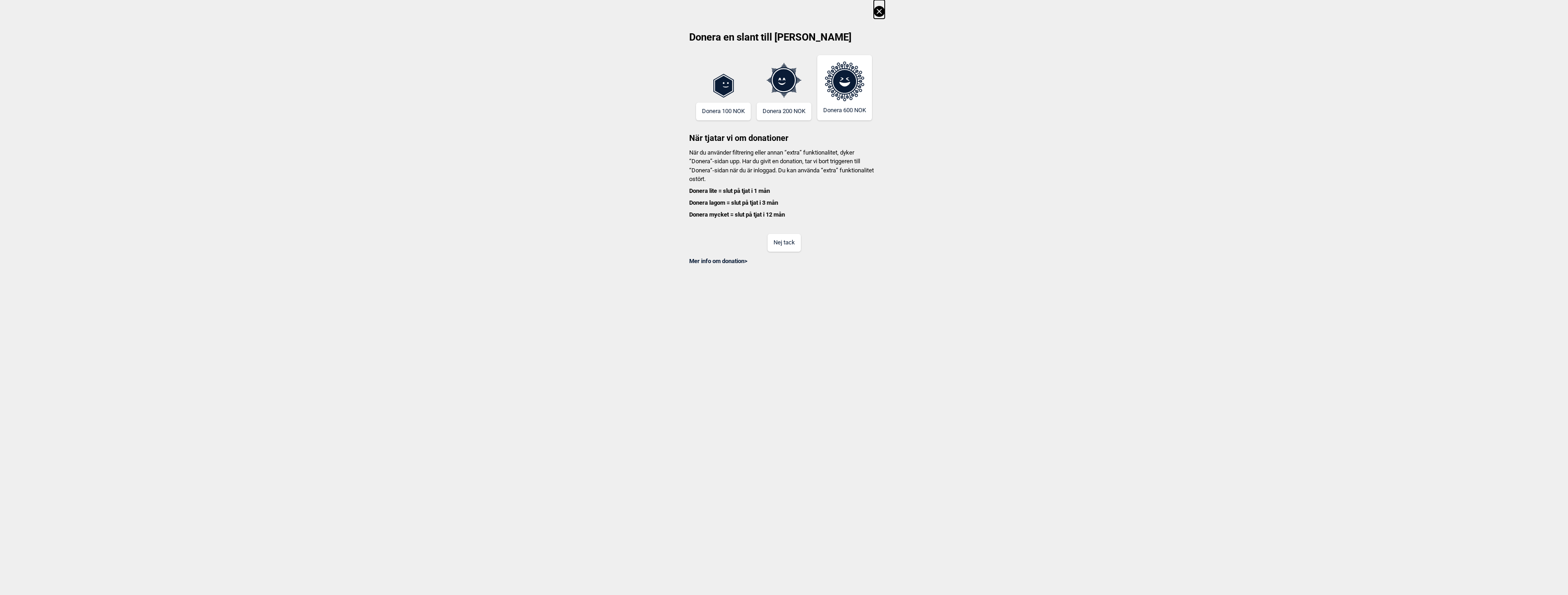
click at [780, 244] on button "Nej tack" at bounding box center [784, 242] width 33 height 18
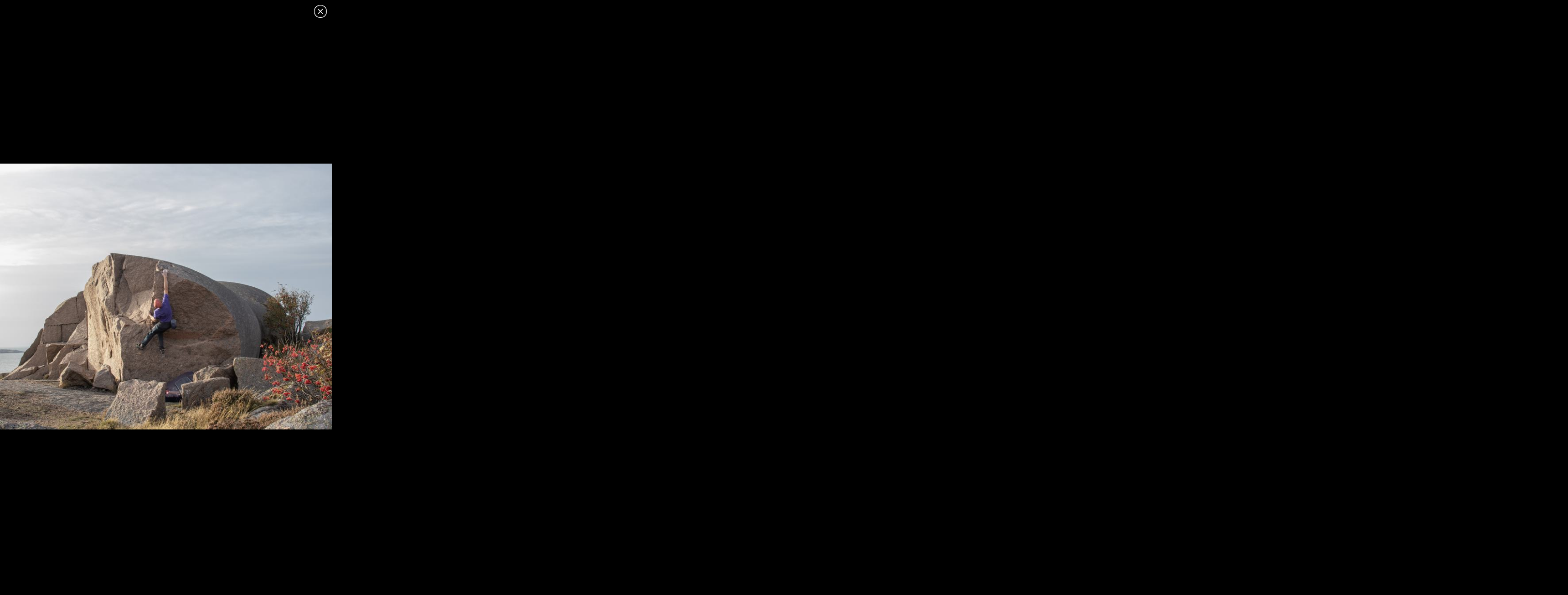
click at [321, 9] on icon at bounding box center [321, 12] width 11 height 11
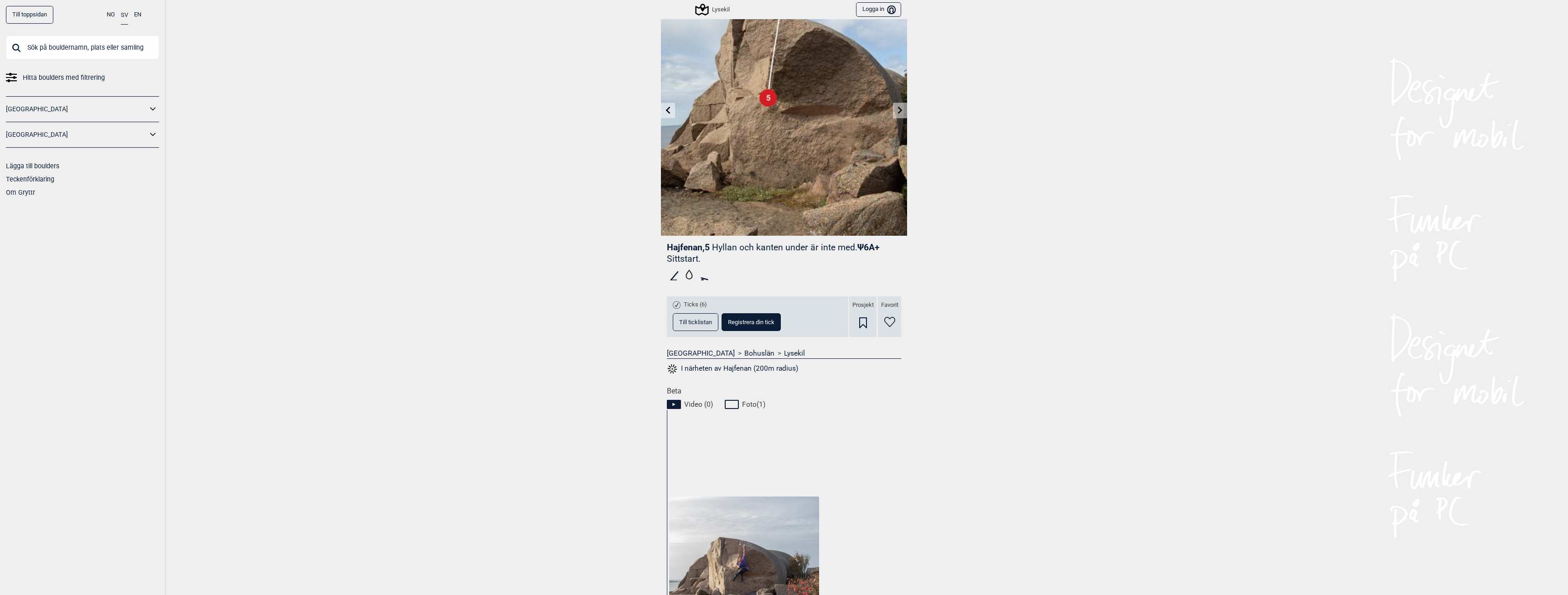
scroll to position [0, 0]
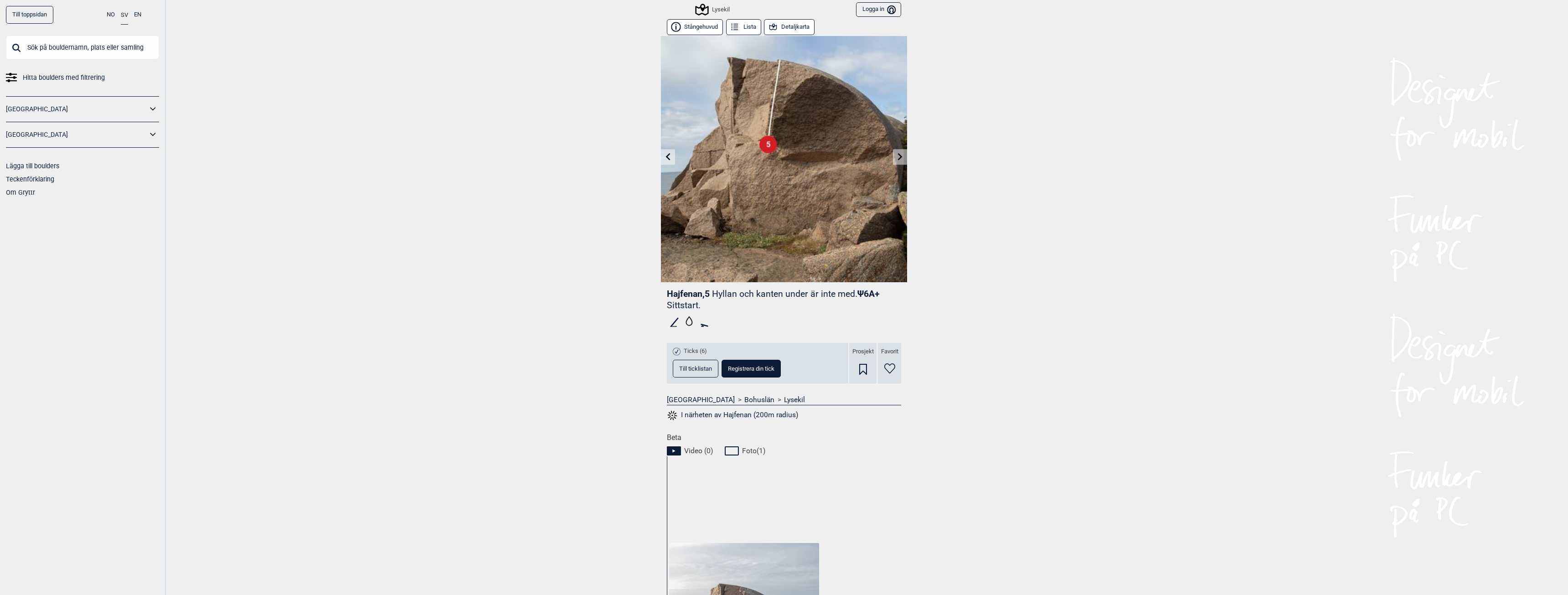
click at [712, 5] on div "Lysekil" at bounding box center [713, 10] width 33 height 11
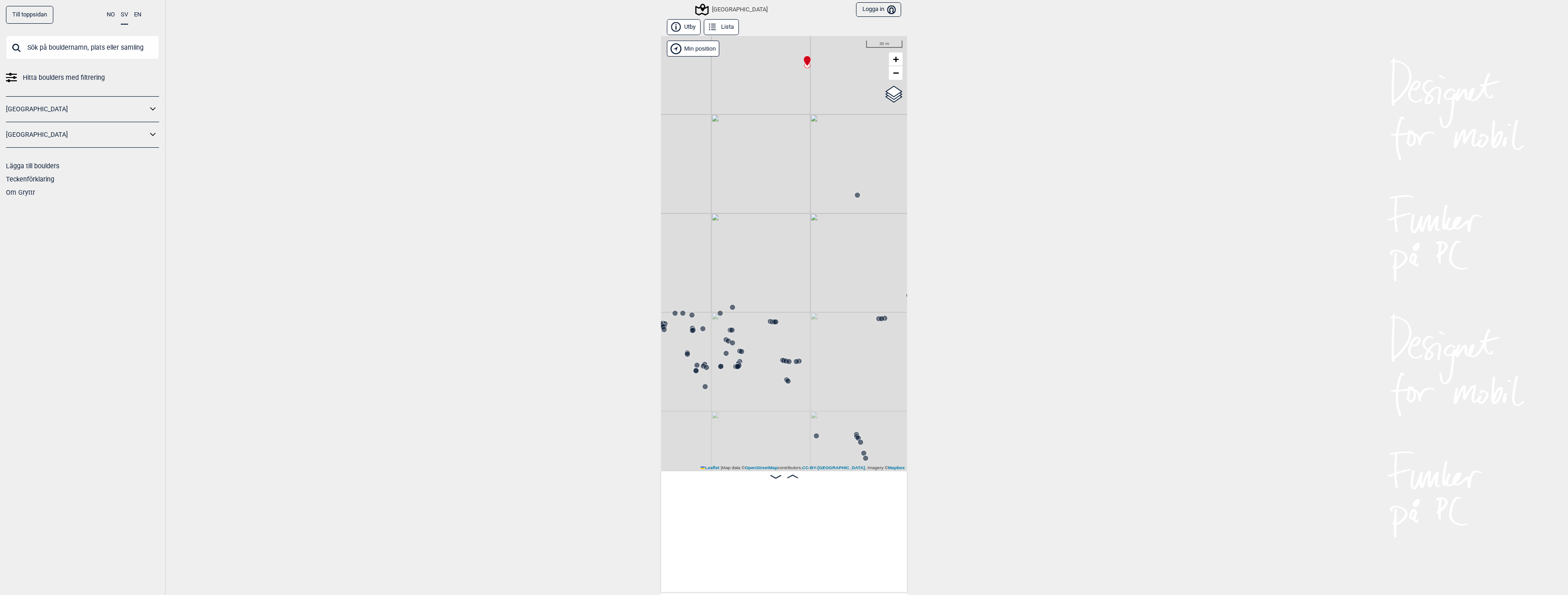
scroll to position [0, 13864]
